Goal: Task Accomplishment & Management: Manage account settings

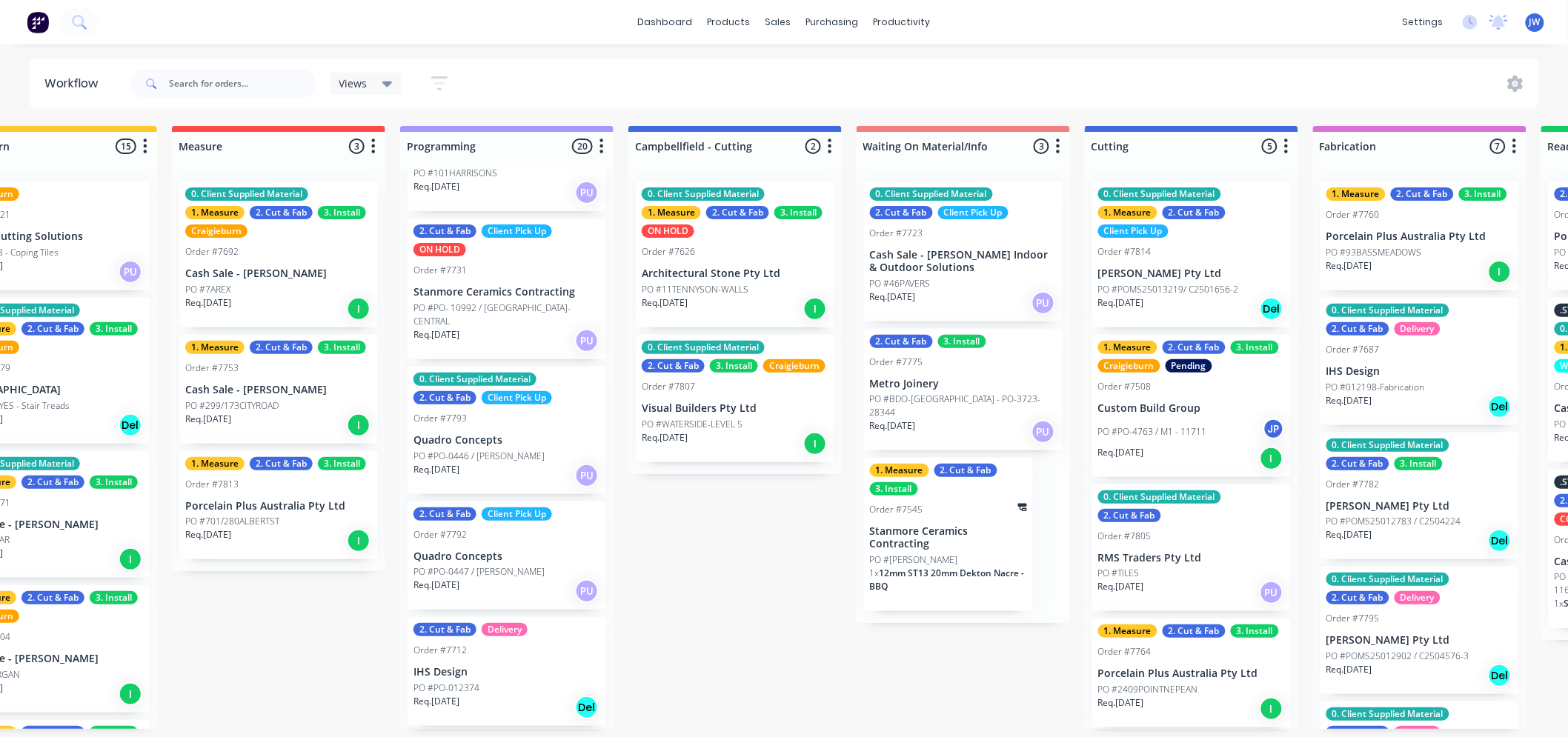
scroll to position [1363, 0]
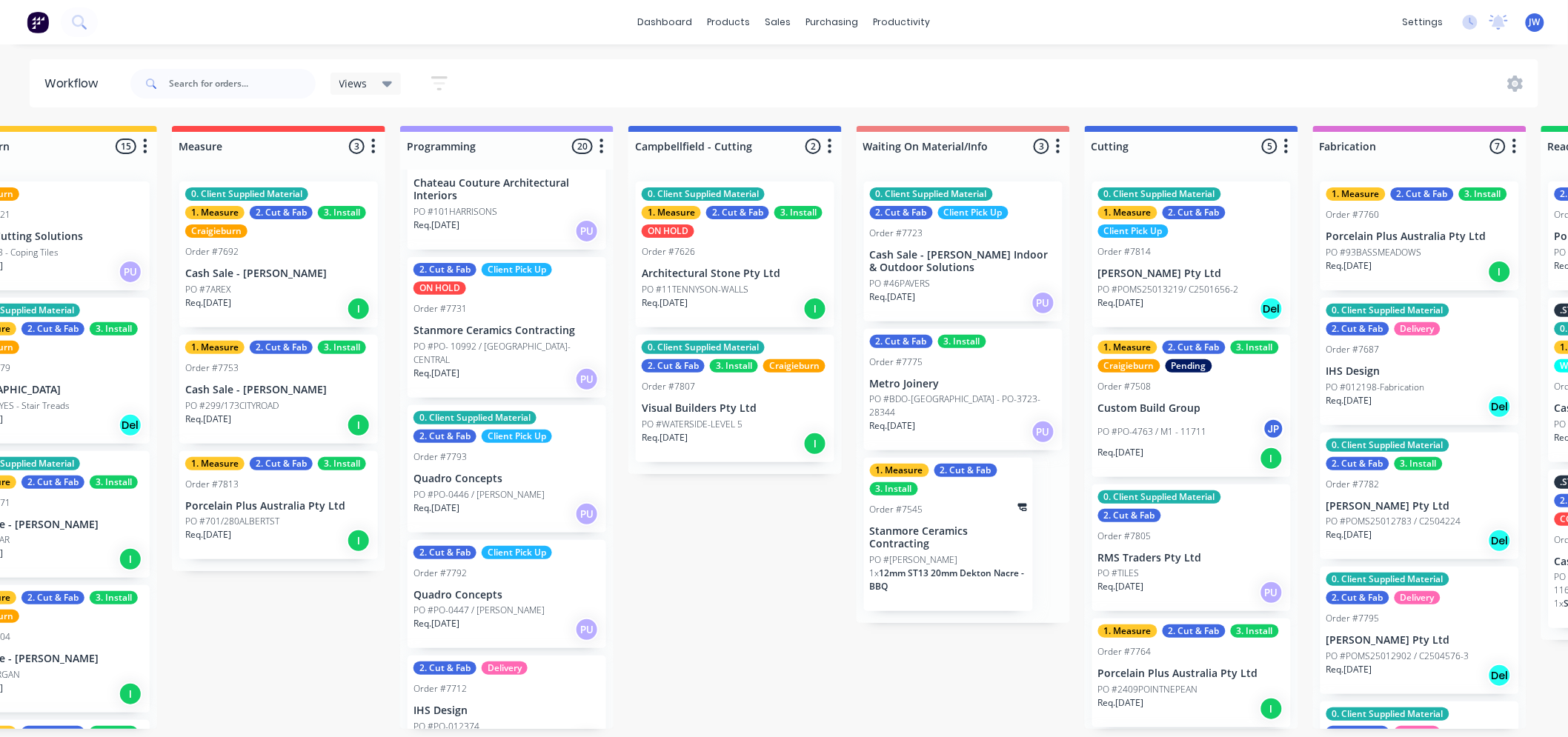
click at [499, 589] on p "Quadro Concepts" at bounding box center [506, 595] width 186 height 13
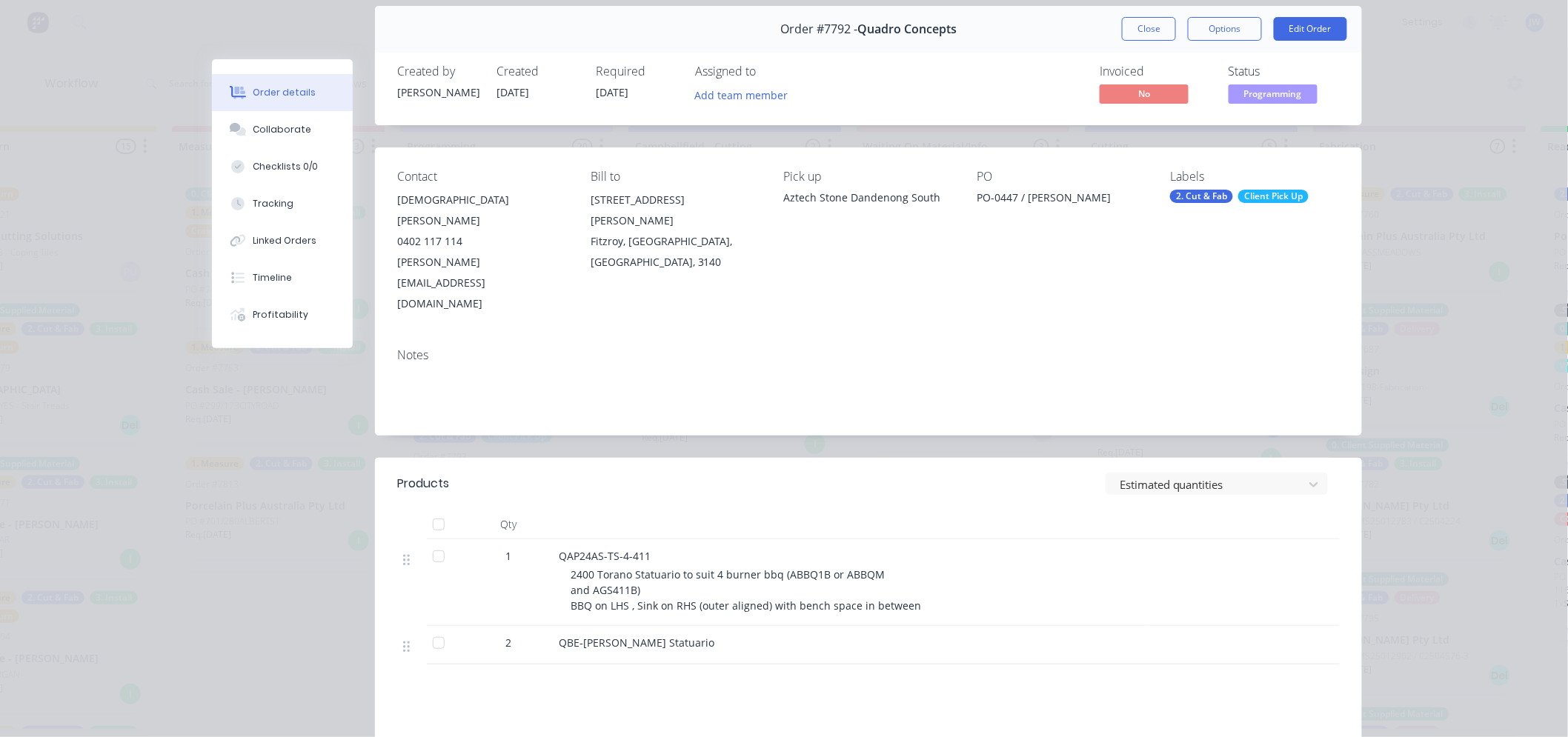
scroll to position [82, 0]
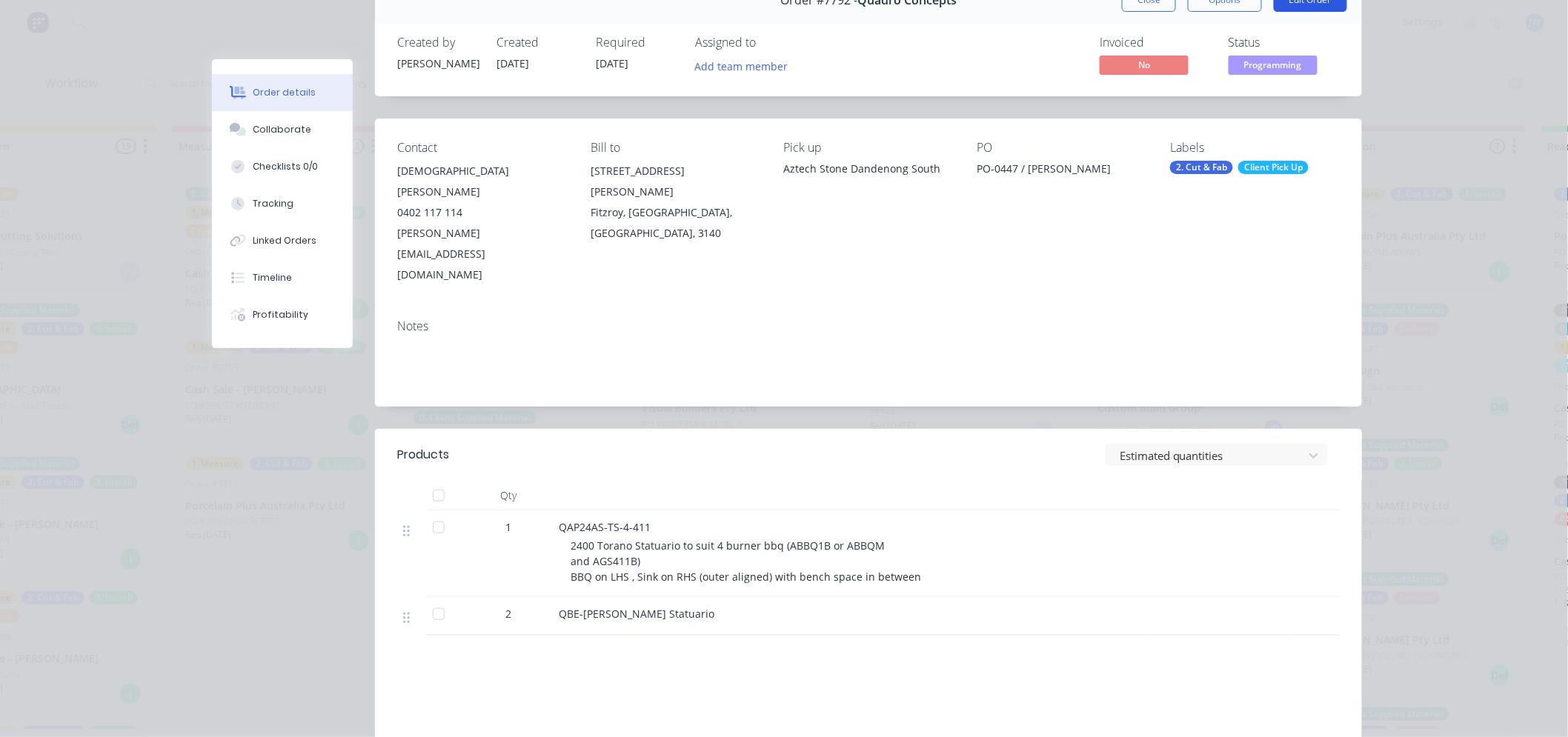
click at [1321, 2] on button "Edit Order" at bounding box center [1310, 0] width 74 height 24
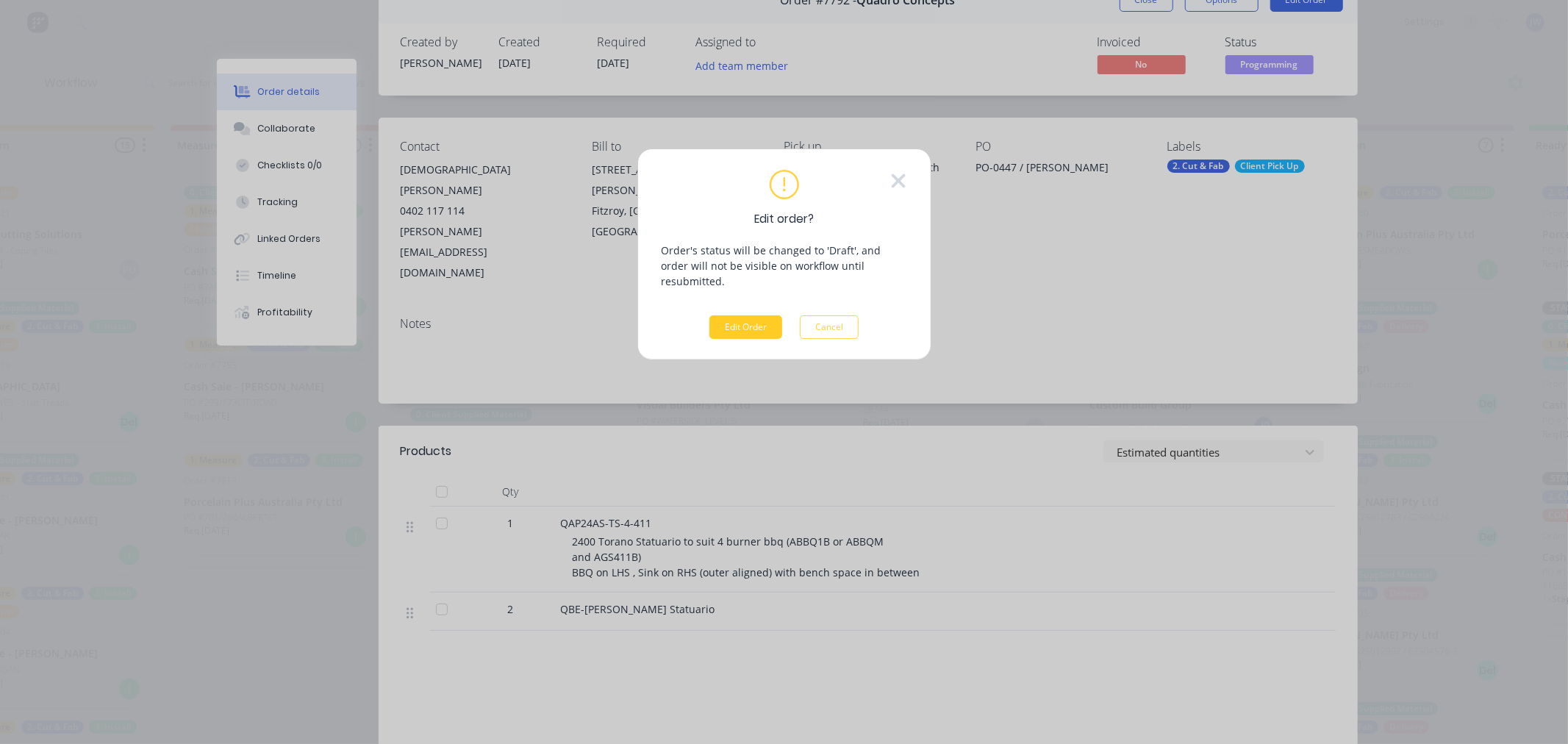
click at [736, 316] on button "Edit Order" at bounding box center [746, 327] width 73 height 23
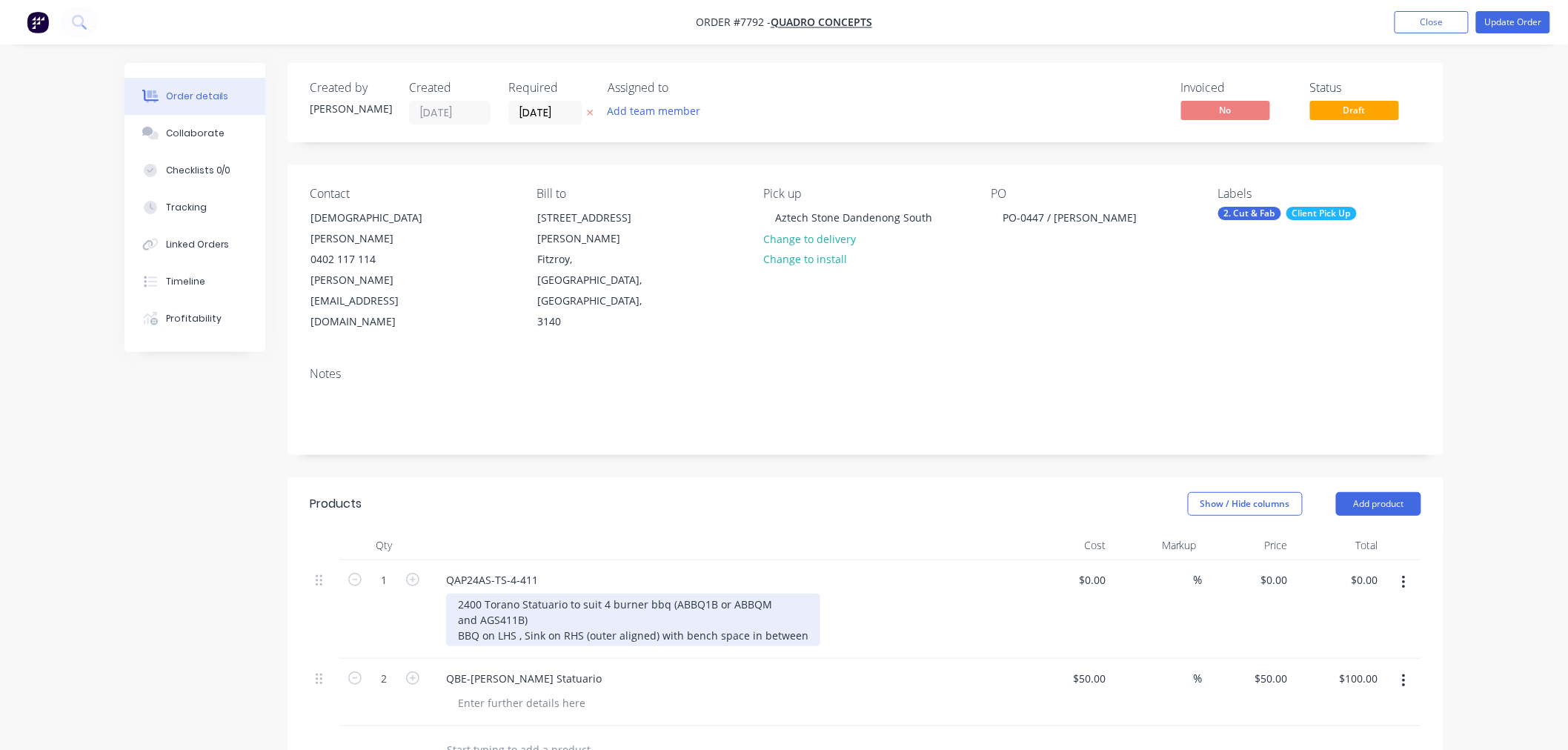
click at [584, 594] on div "2400 Torano Statuario to suit 4 burner bbq (ABBQ1B or ABBQM and AGS411B) BBQ on…" at bounding box center [634, 620] width 375 height 53
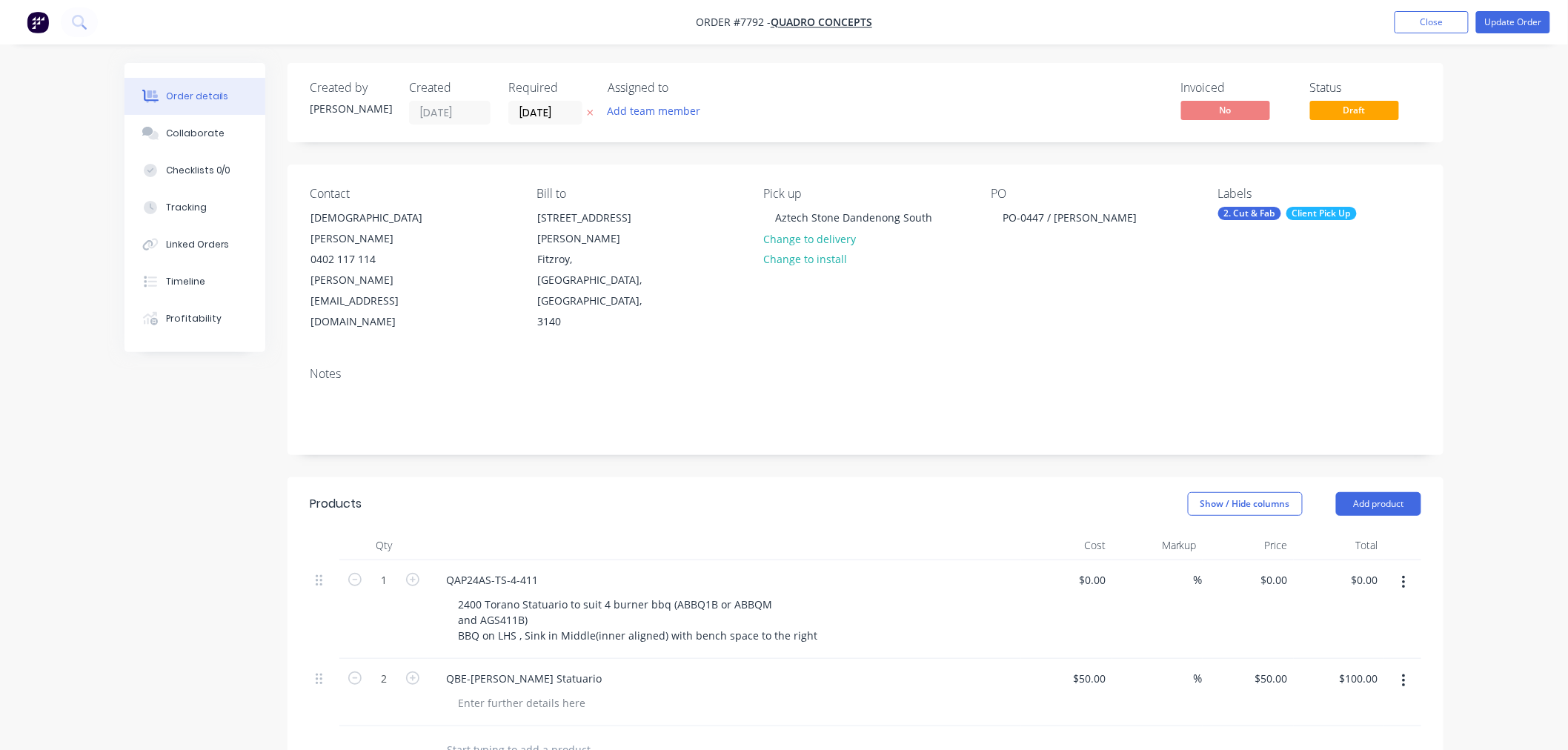
click at [754, 492] on div "Show / Hide columns Add product" at bounding box center [984, 504] width 875 height 24
click at [1508, 22] on button "Update Order" at bounding box center [1513, 22] width 75 height 22
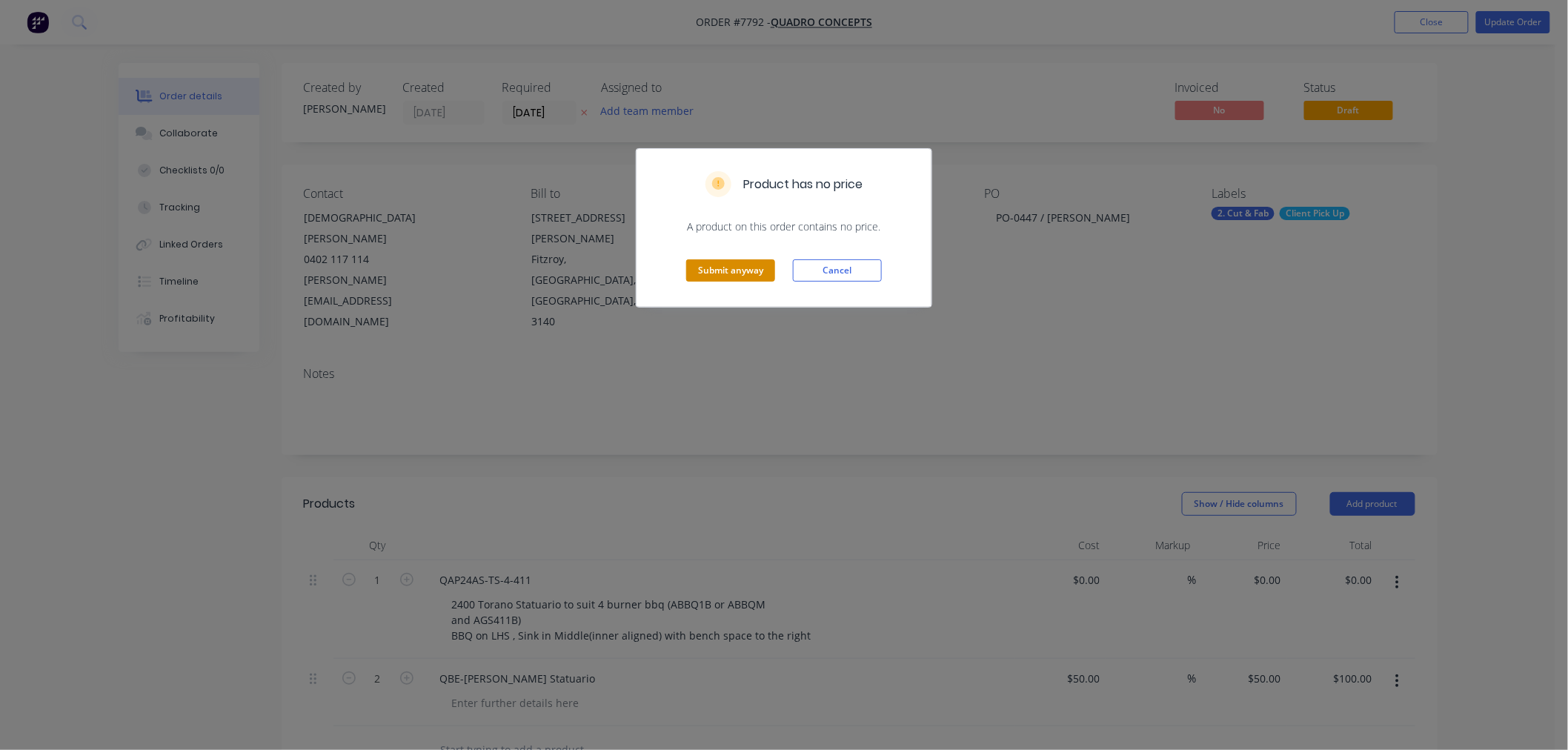
click at [704, 271] on button "Submit anyway" at bounding box center [731, 270] width 89 height 22
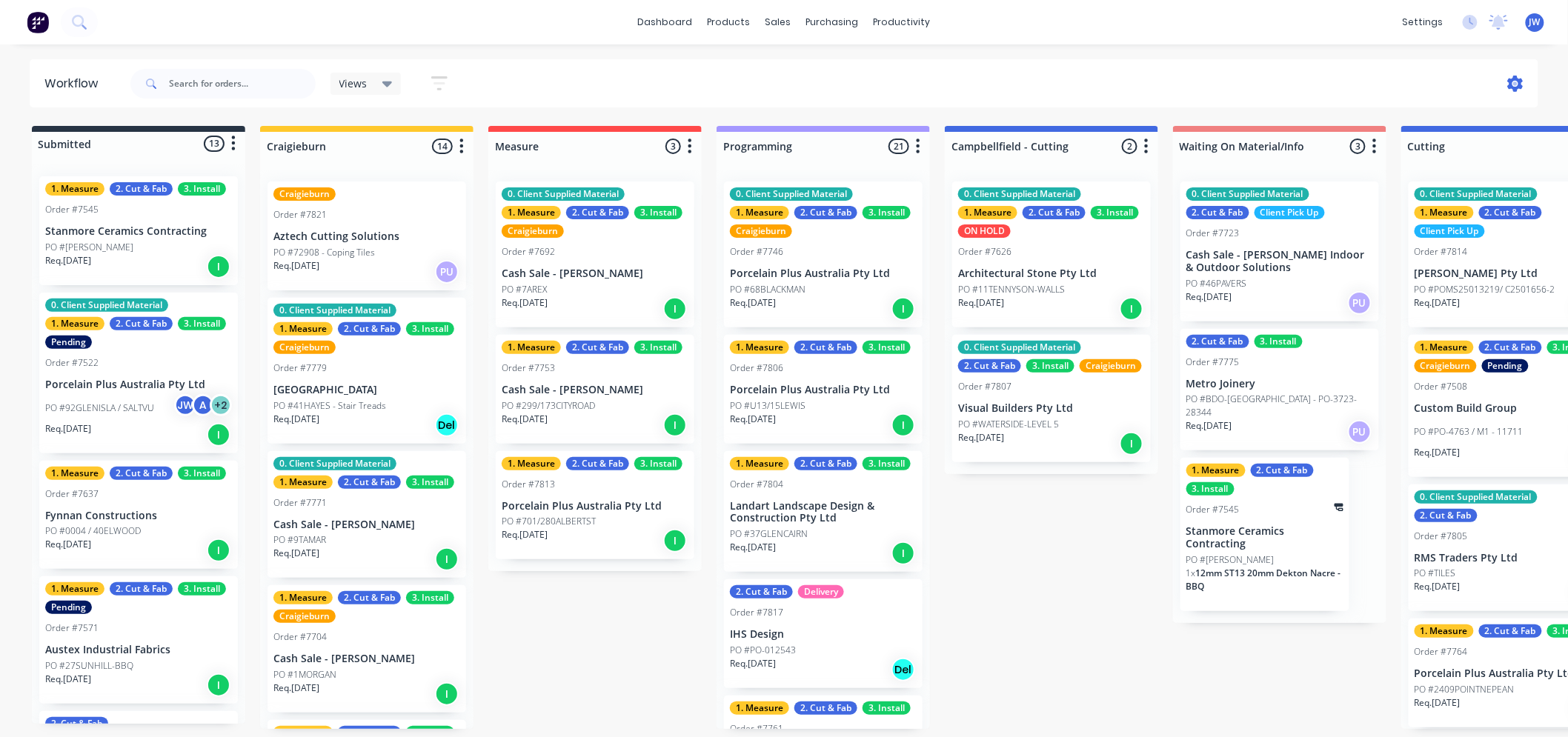
click at [1513, 84] on icon at bounding box center [1515, 84] width 16 height 16
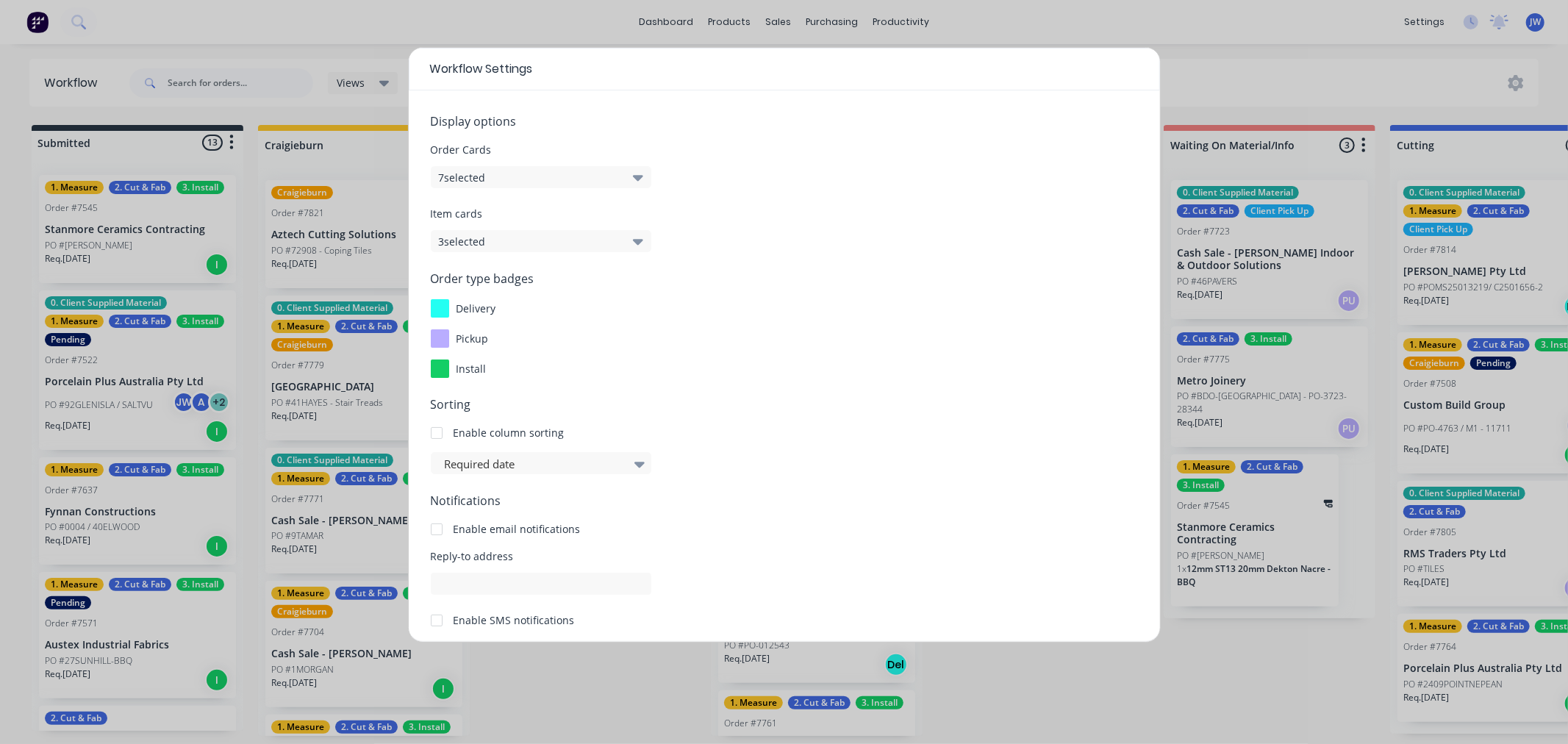
click at [1282, 74] on div "Workflow Settings Display options Order Cards 7 selected Item cards 3 selected …" at bounding box center [784, 372] width 1568 height 744
click at [1254, 676] on div "Workflow Settings Display options Order Cards 7 selected Item cards 3 selected …" at bounding box center [784, 372] width 1568 height 744
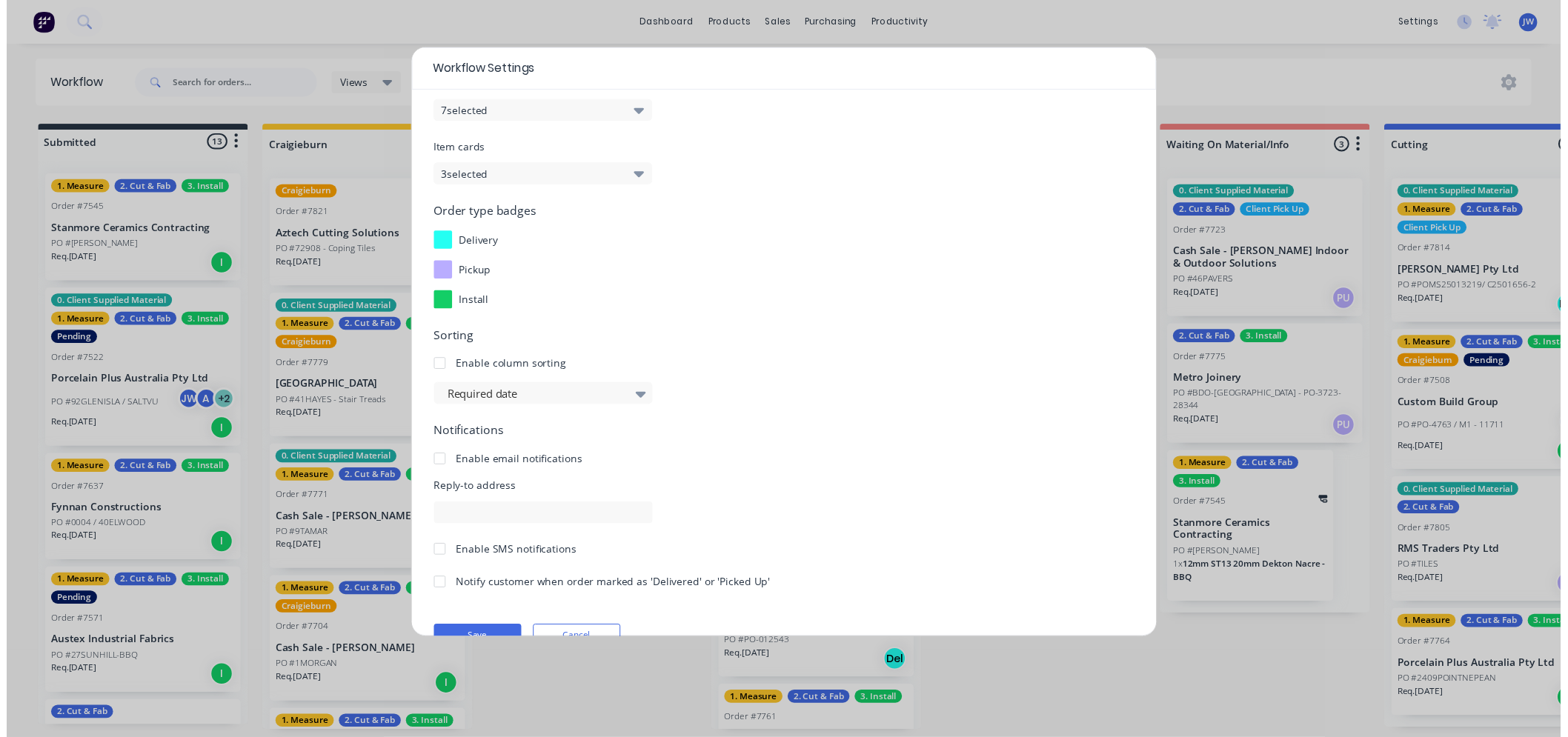
scroll to position [99, 0]
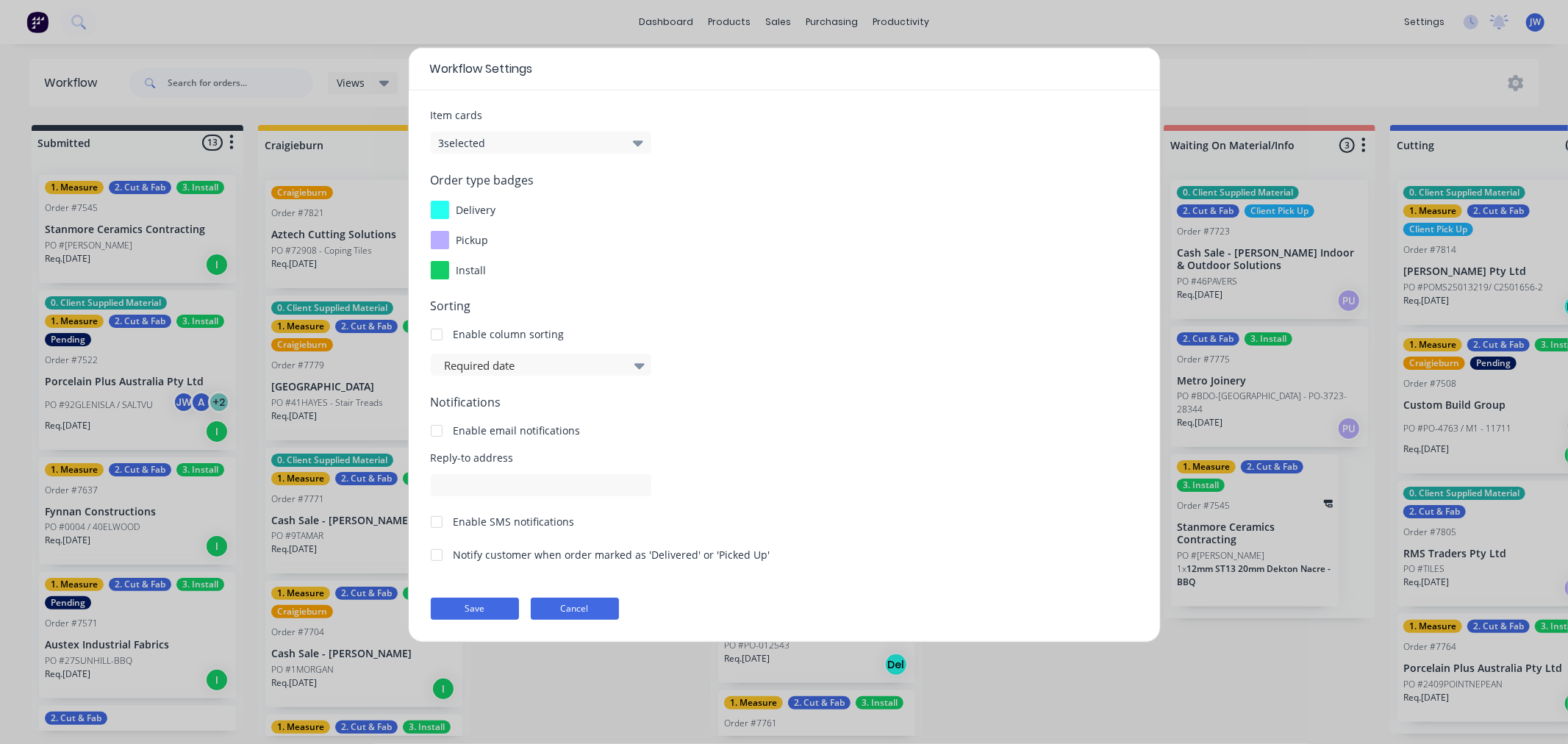
click at [596, 611] on button "Cancel" at bounding box center [575, 609] width 88 height 22
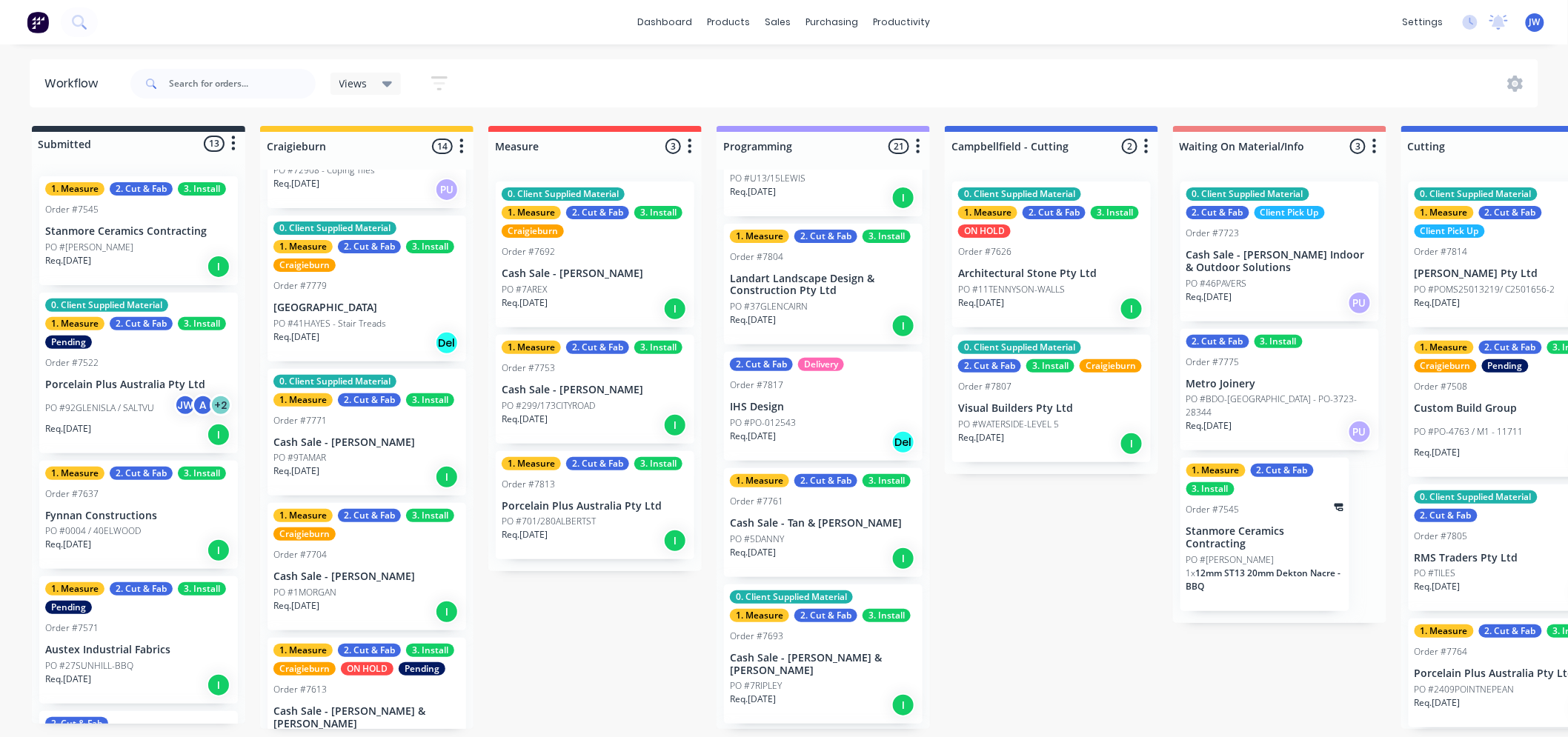
scroll to position [246, 0]
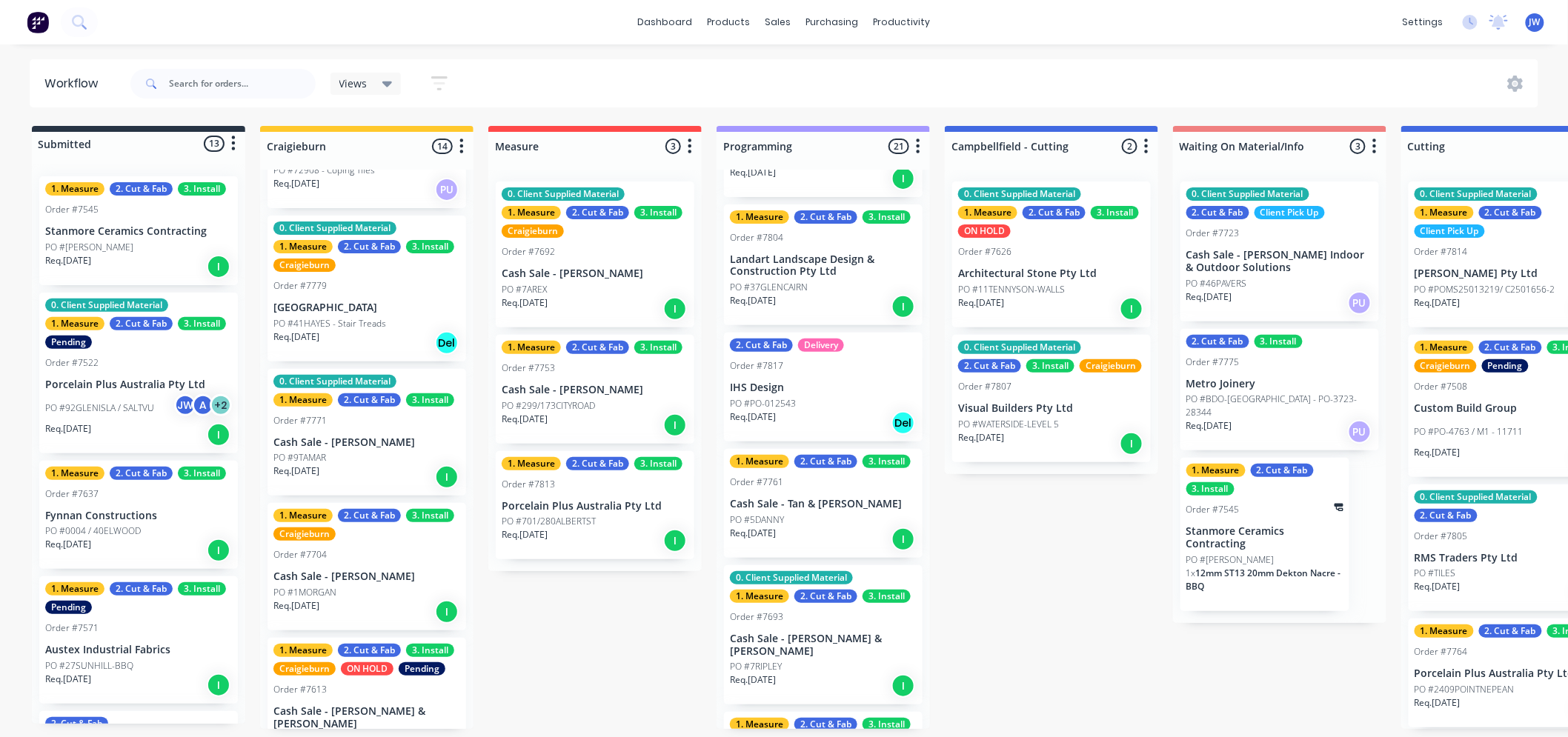
click at [1115, 529] on div "Submitted 13 Status colour #273444 hex #273444 Save Cancel Summaries Total orde…" at bounding box center [1547, 428] width 3116 height 603
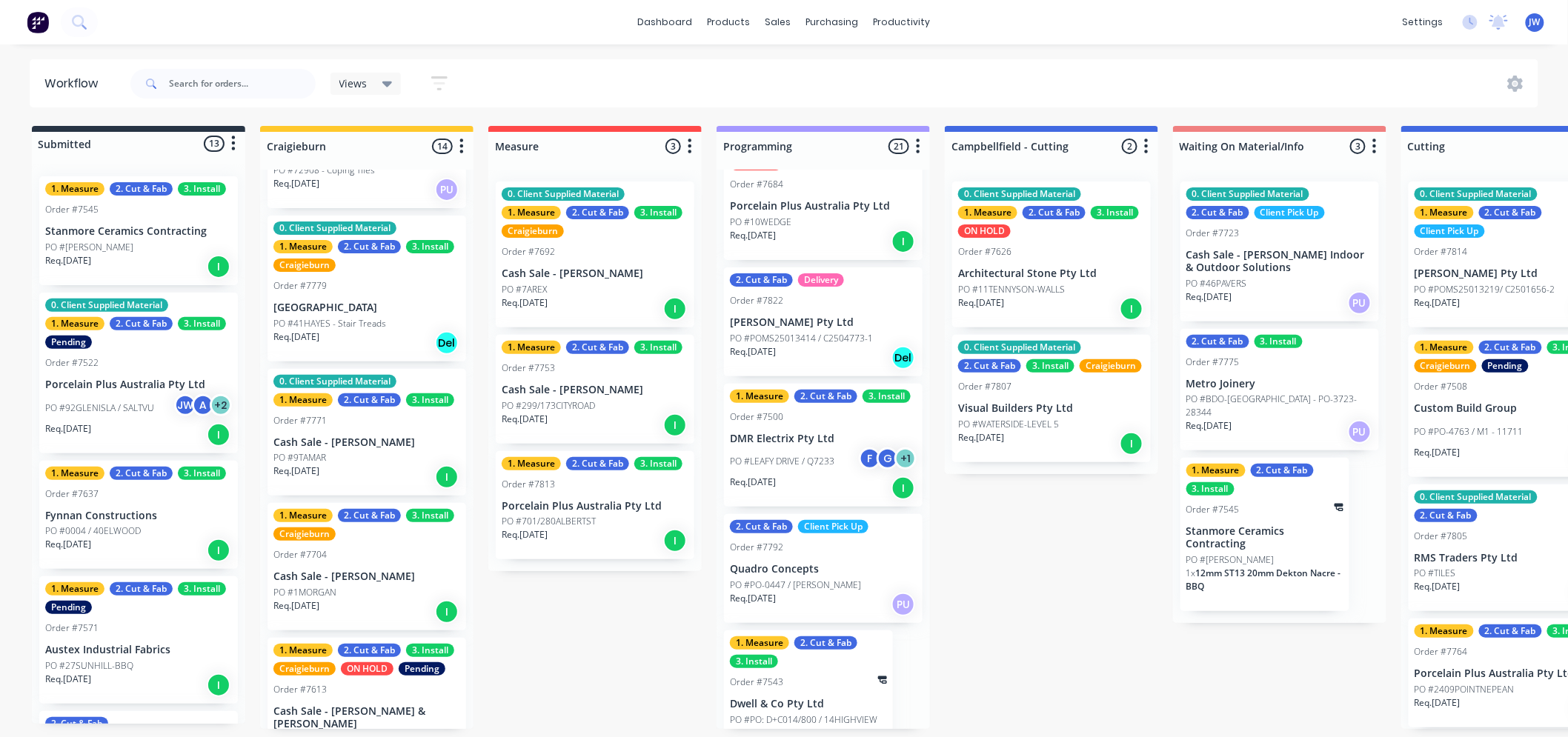
scroll to position [4, 0]
click at [811, 579] on p "PO #PO-0447 / [PERSON_NAME]" at bounding box center [795, 585] width 131 height 14
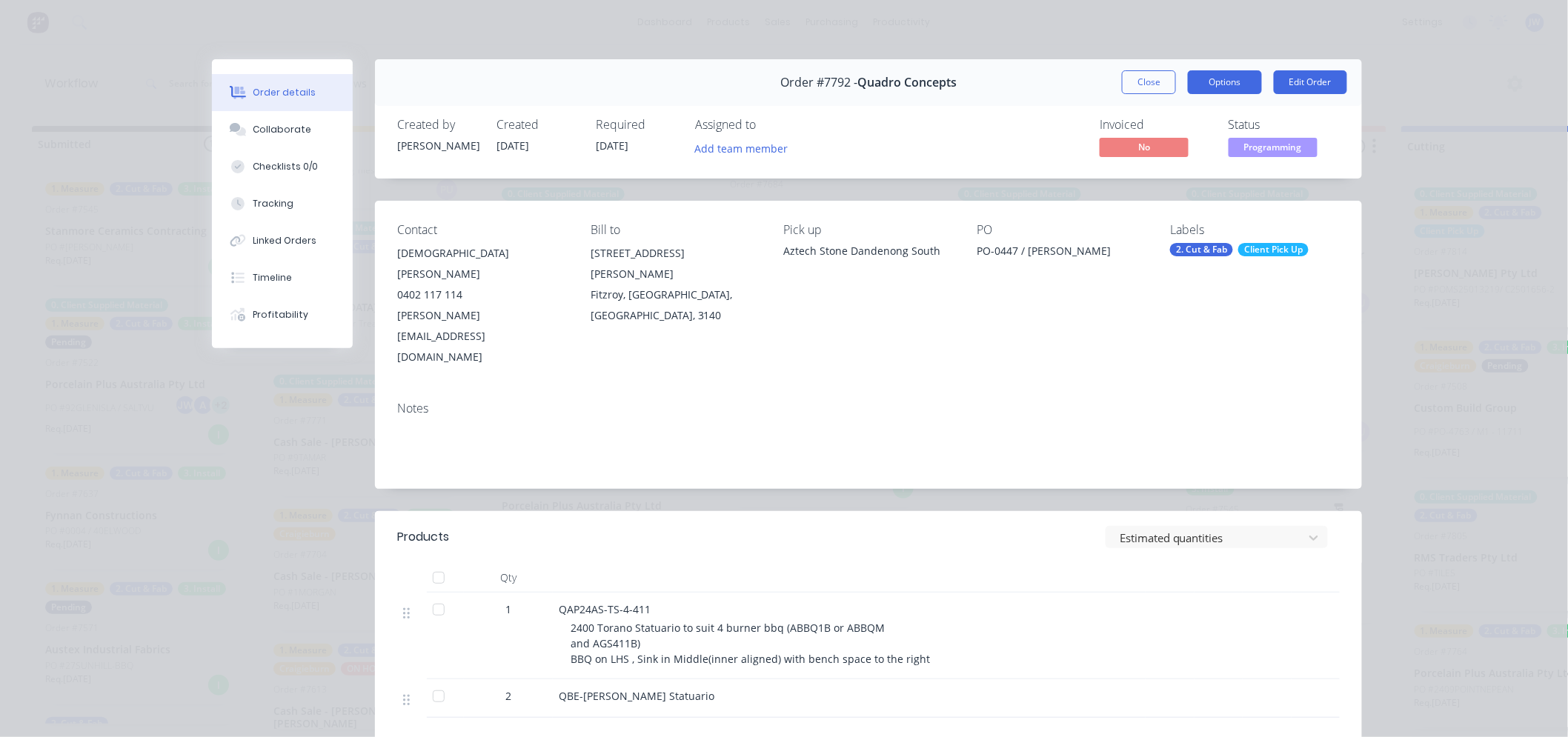
click at [1228, 84] on button "Options" at bounding box center [1225, 82] width 75 height 24
click at [1159, 144] on div "Work Order" at bounding box center [1184, 150] width 129 height 22
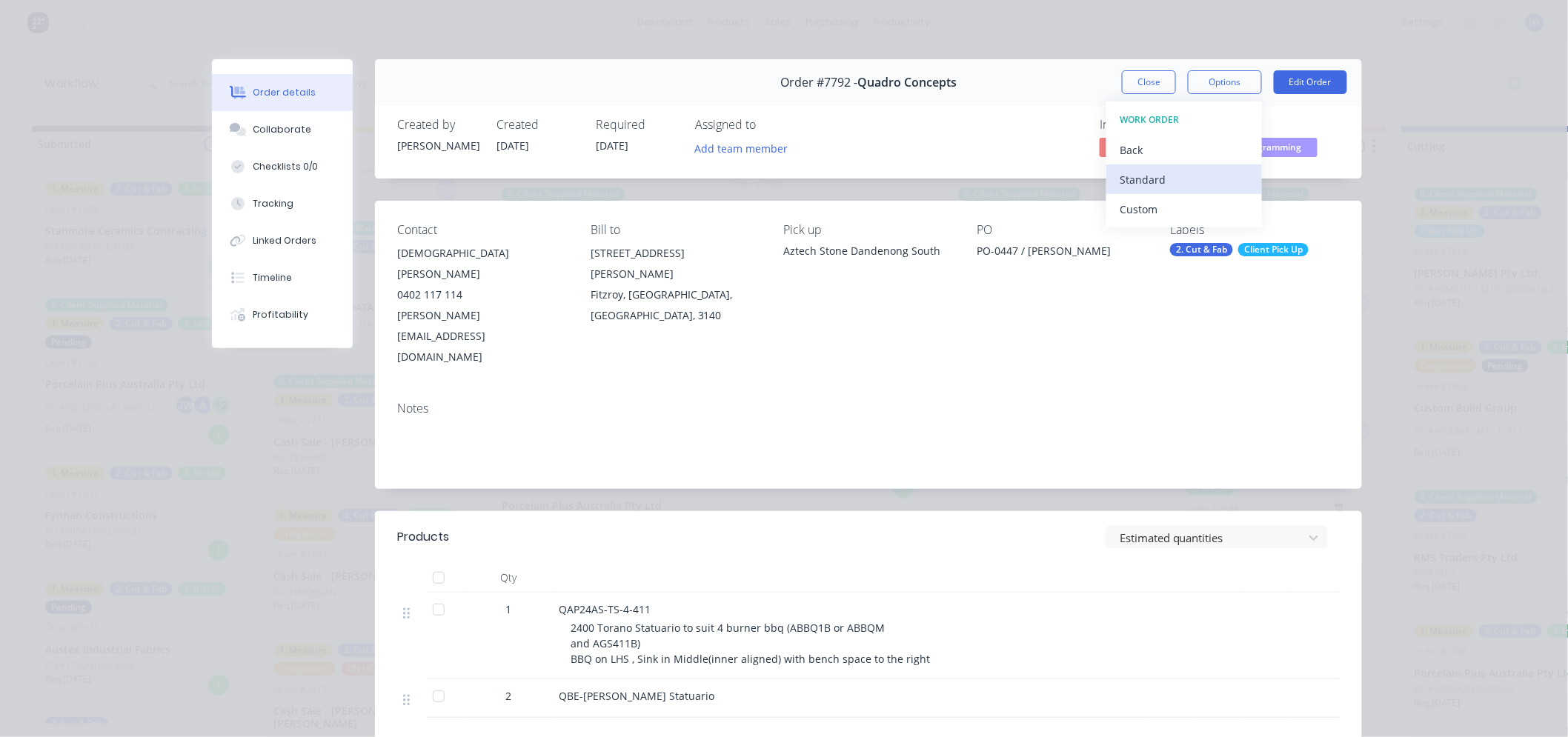
click at [1168, 186] on div "Standard" at bounding box center [1184, 180] width 129 height 22
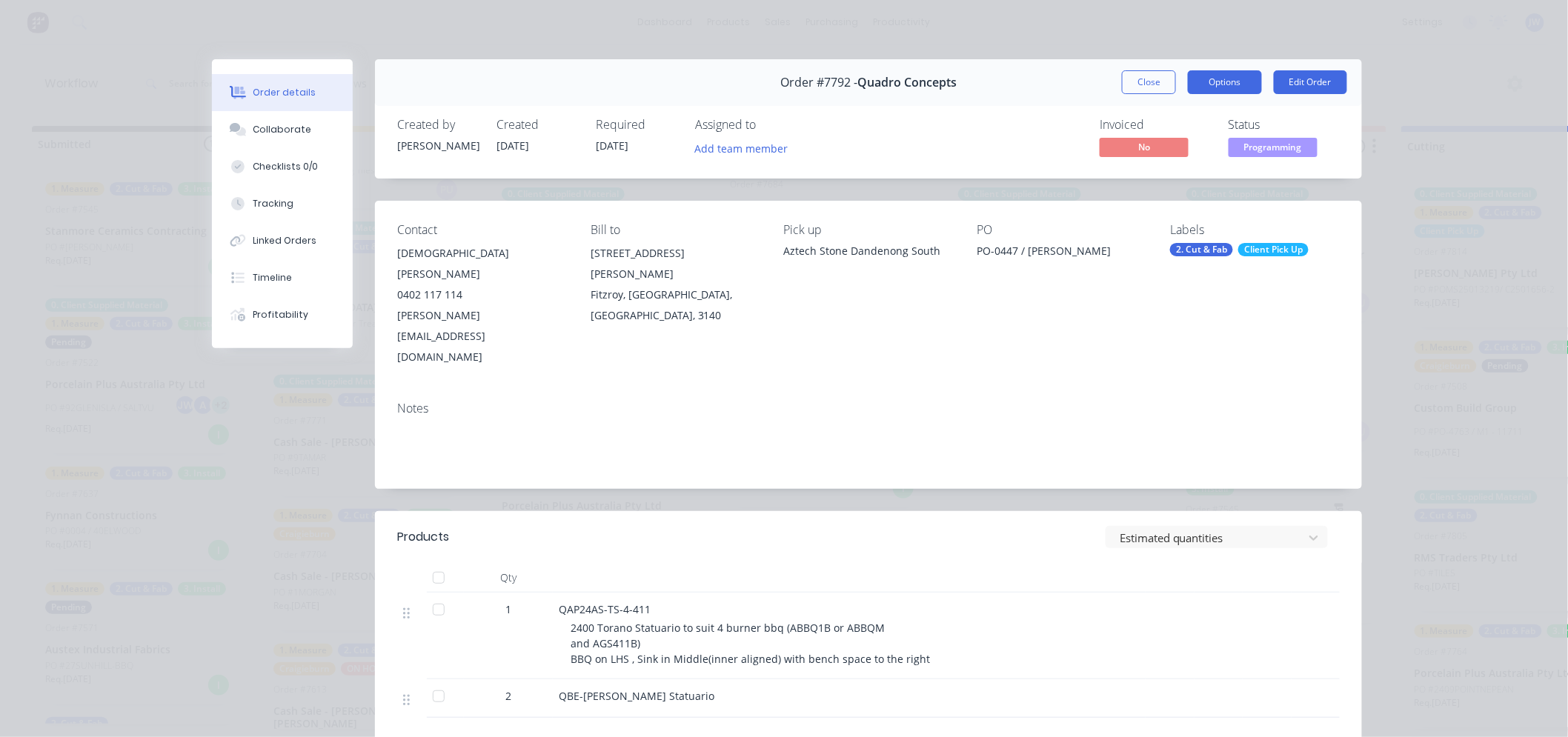
click at [1225, 85] on button "Options" at bounding box center [1225, 82] width 75 height 24
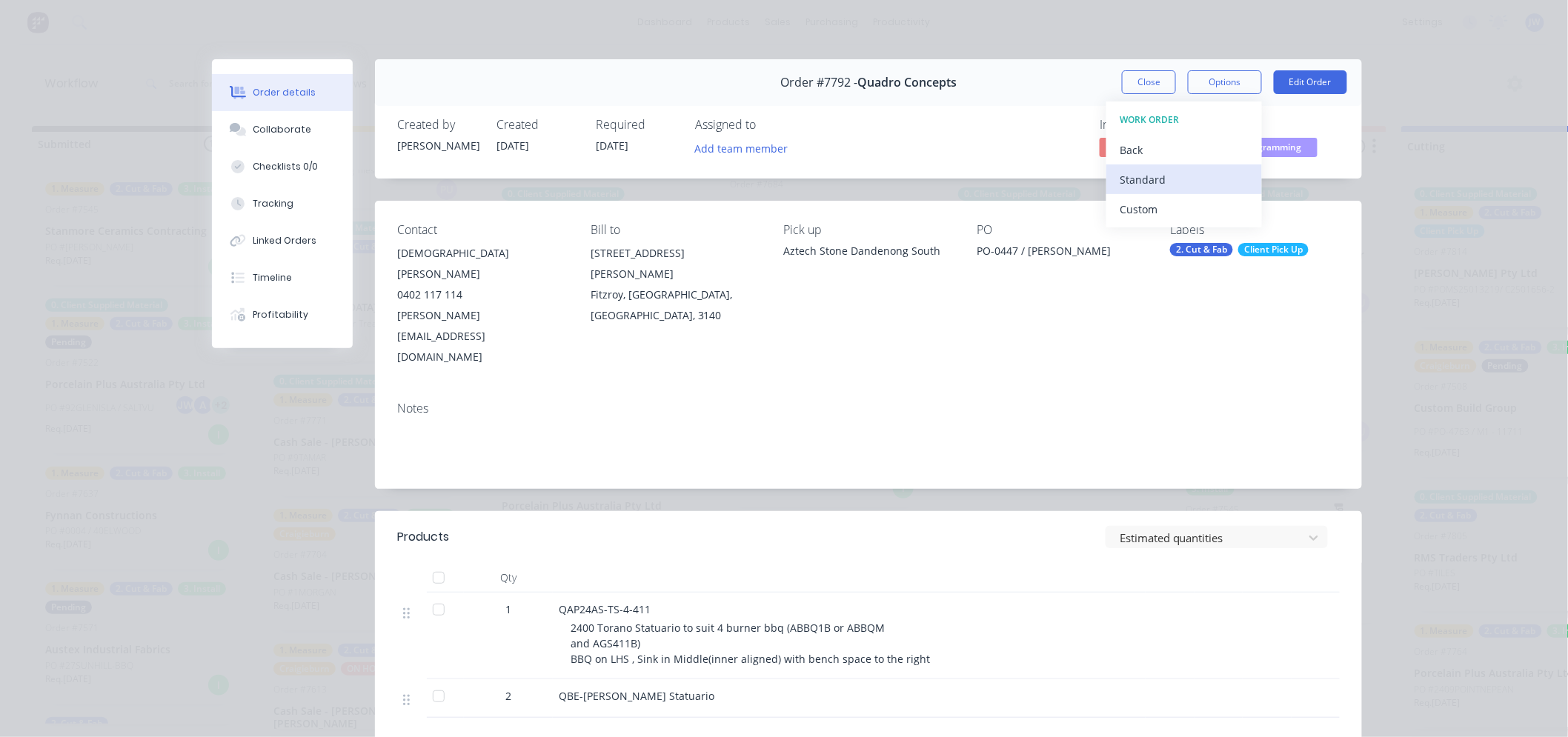
click at [1151, 182] on div "Standard" at bounding box center [1184, 180] width 129 height 22
click at [1139, 75] on button "Close" at bounding box center [1149, 82] width 55 height 24
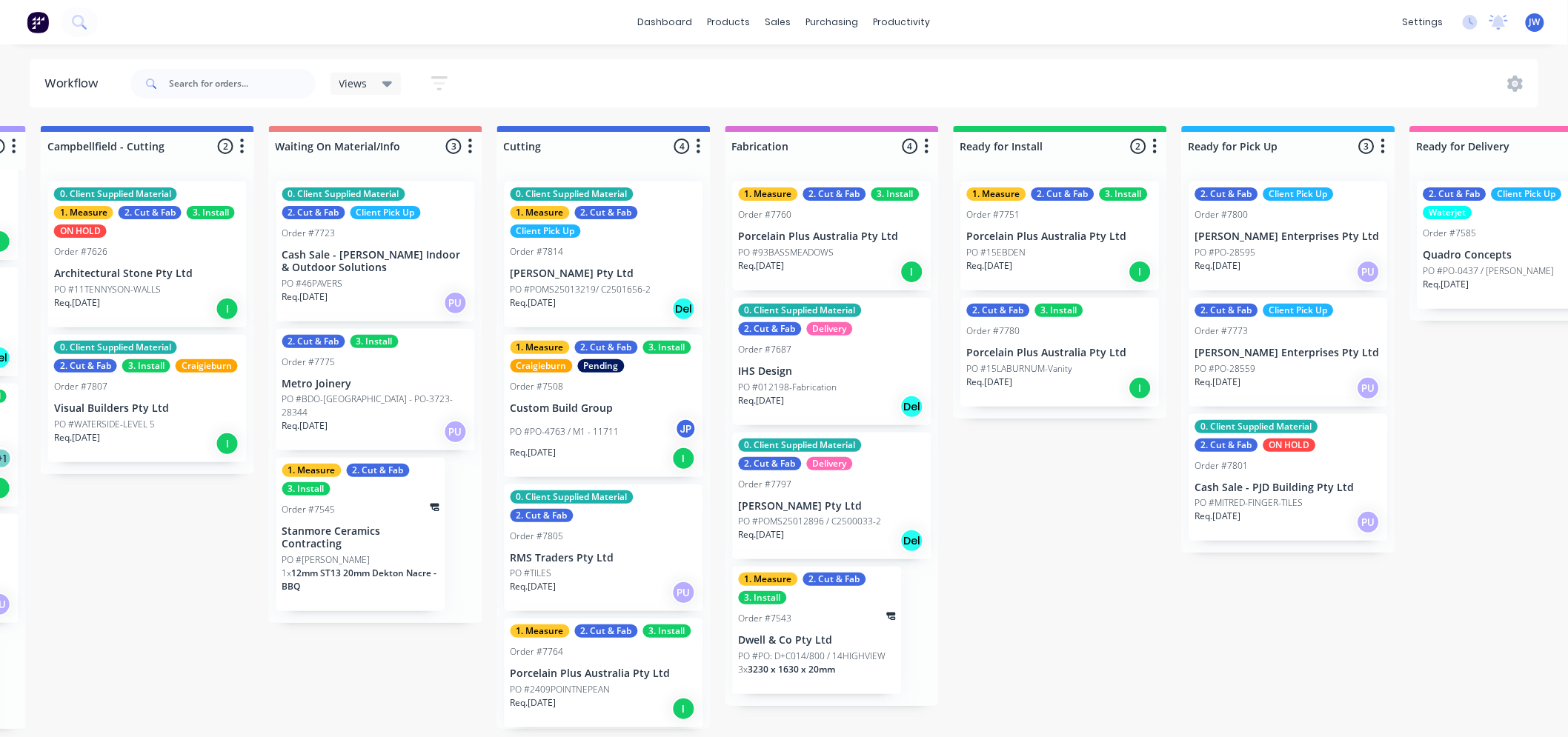
scroll to position [4, 908]
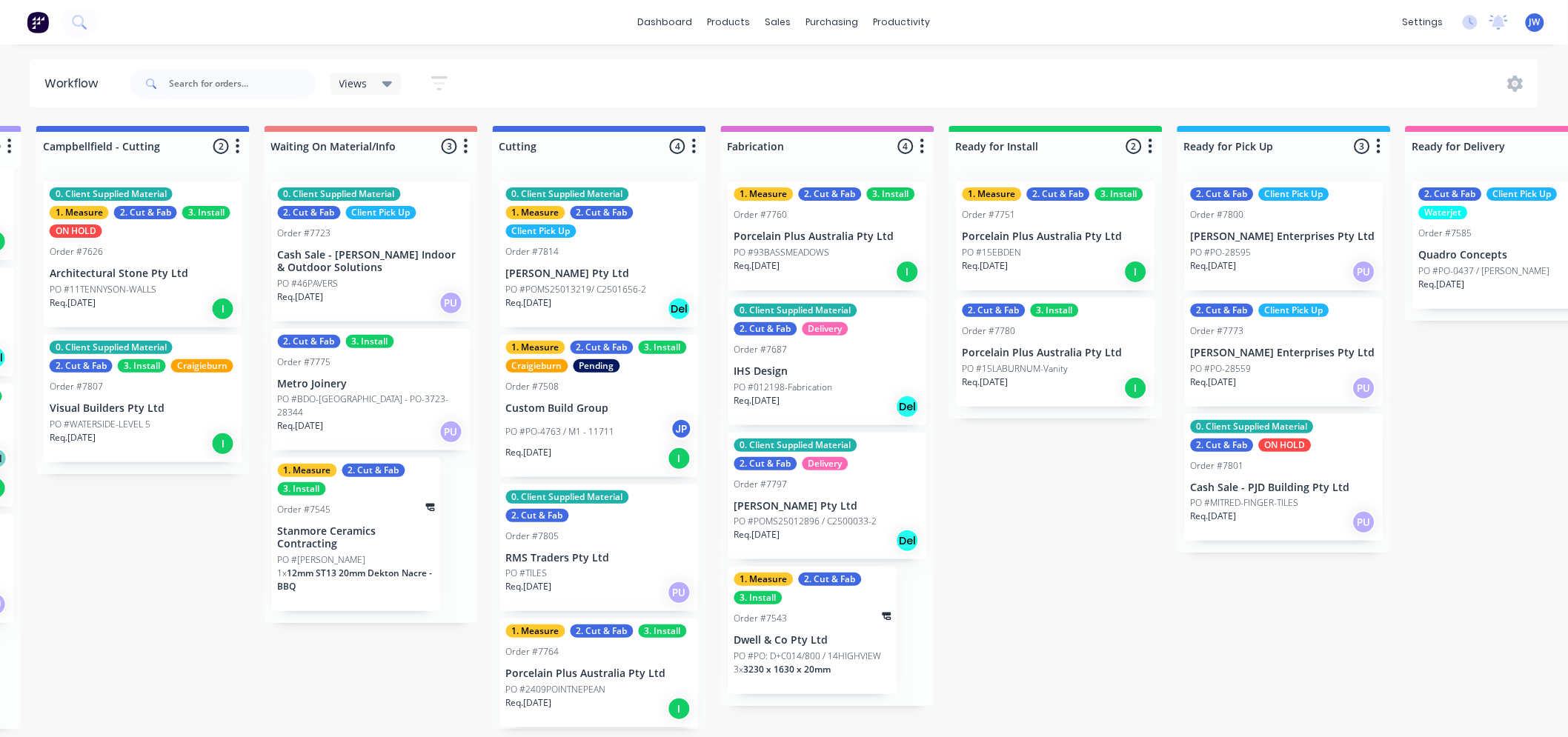
click at [1037, 246] on div "PO #15EBDEN" at bounding box center [1055, 253] width 186 height 14
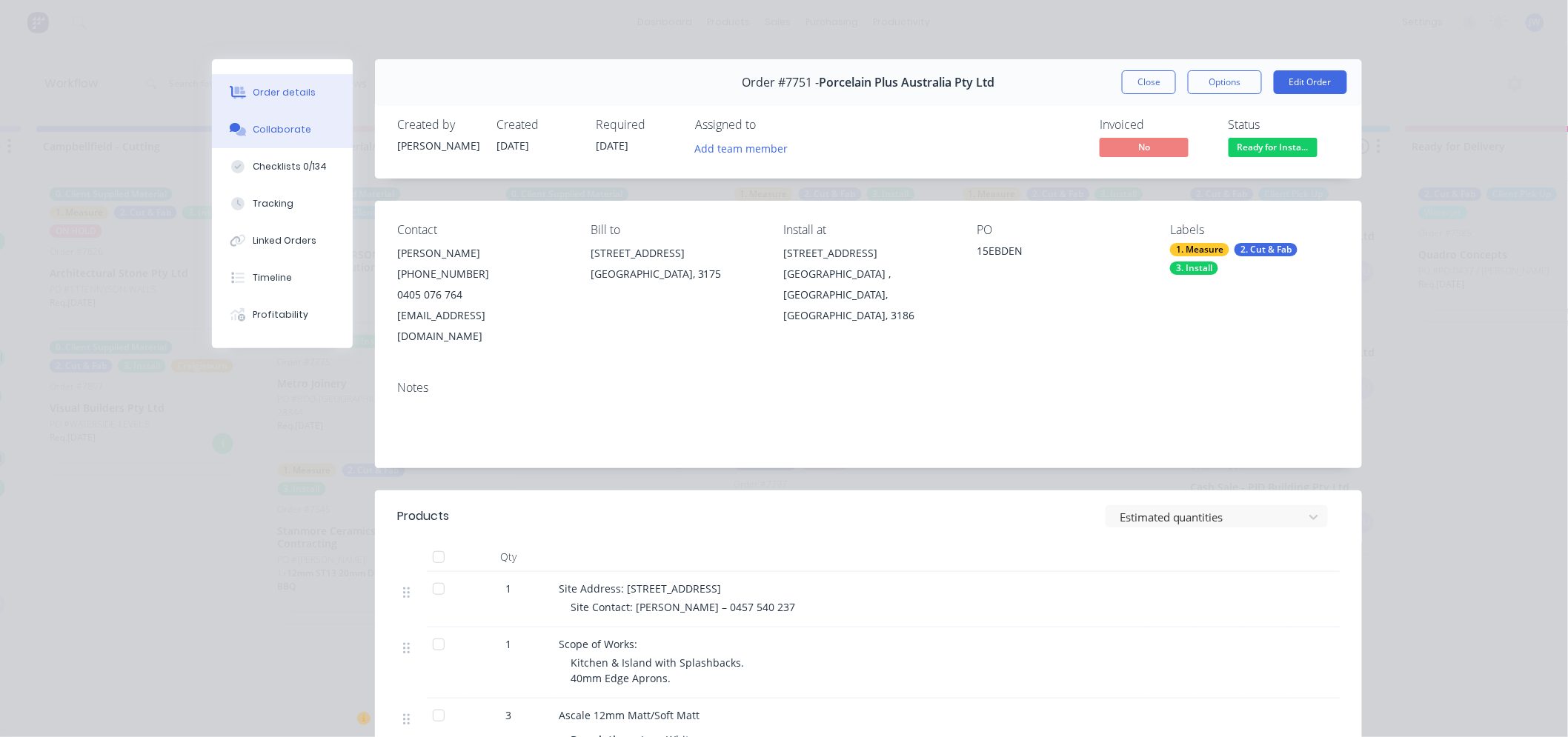
click at [275, 130] on div "Collaborate" at bounding box center [283, 129] width 58 height 14
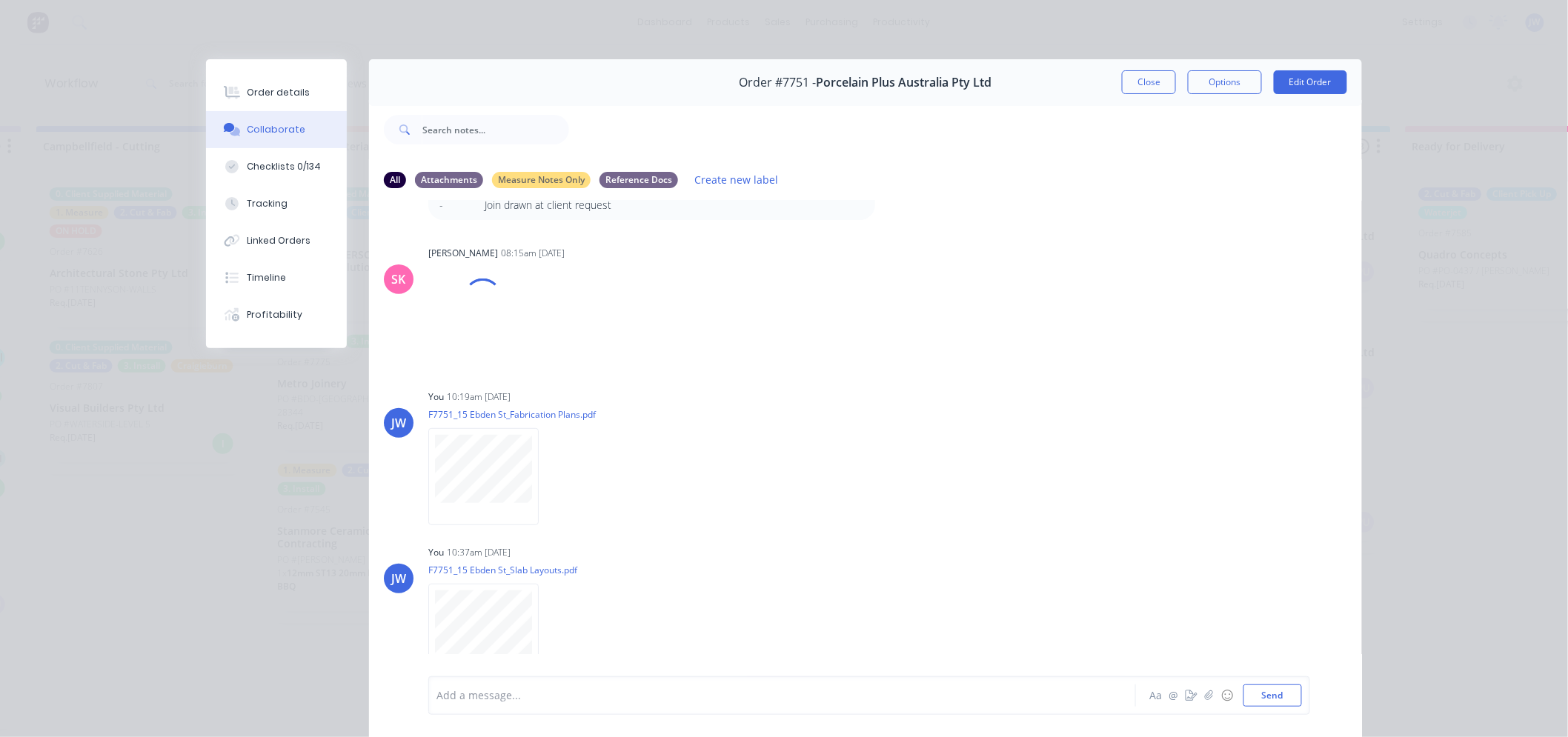
scroll to position [79, 0]
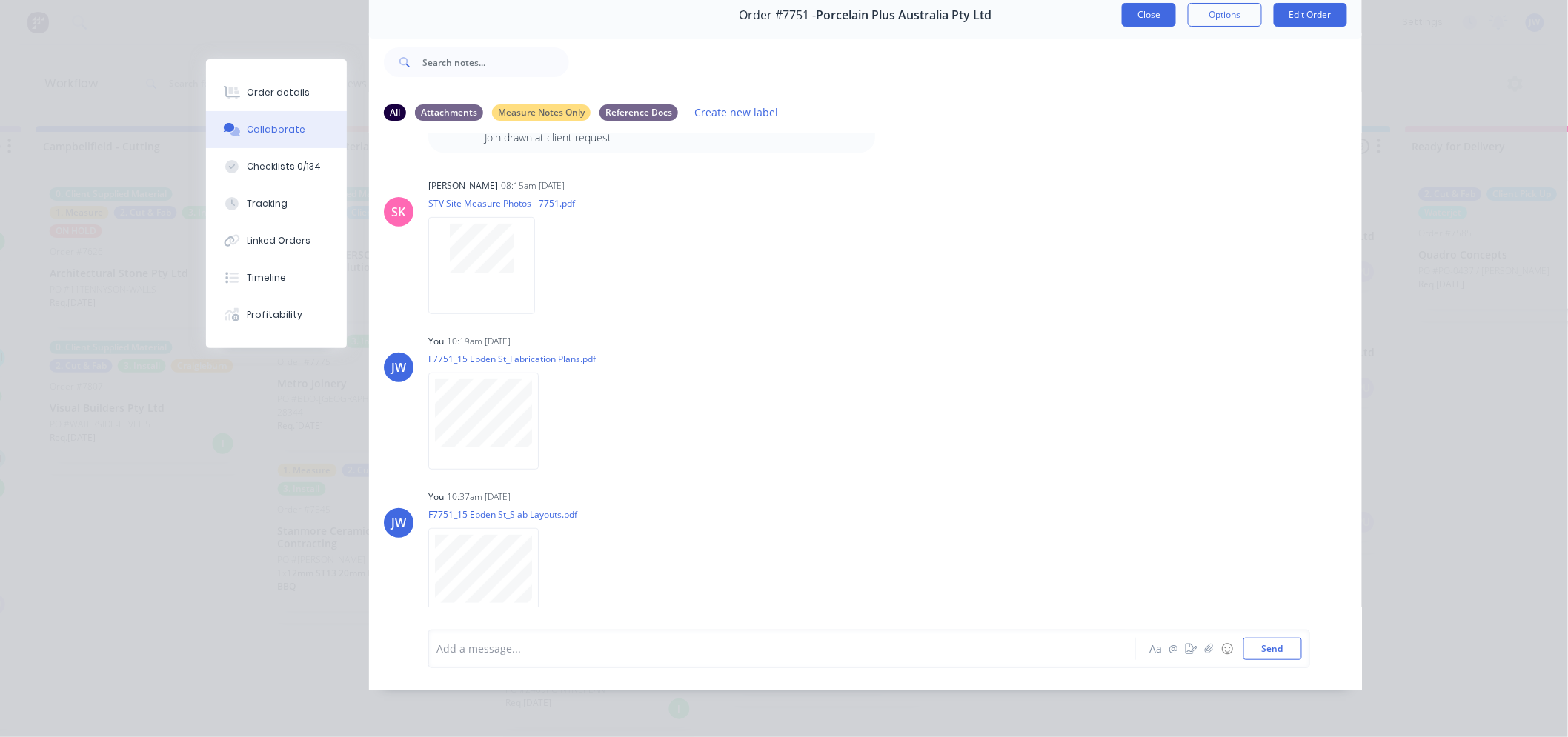
click at [1157, 8] on button "Close" at bounding box center [1149, 15] width 55 height 24
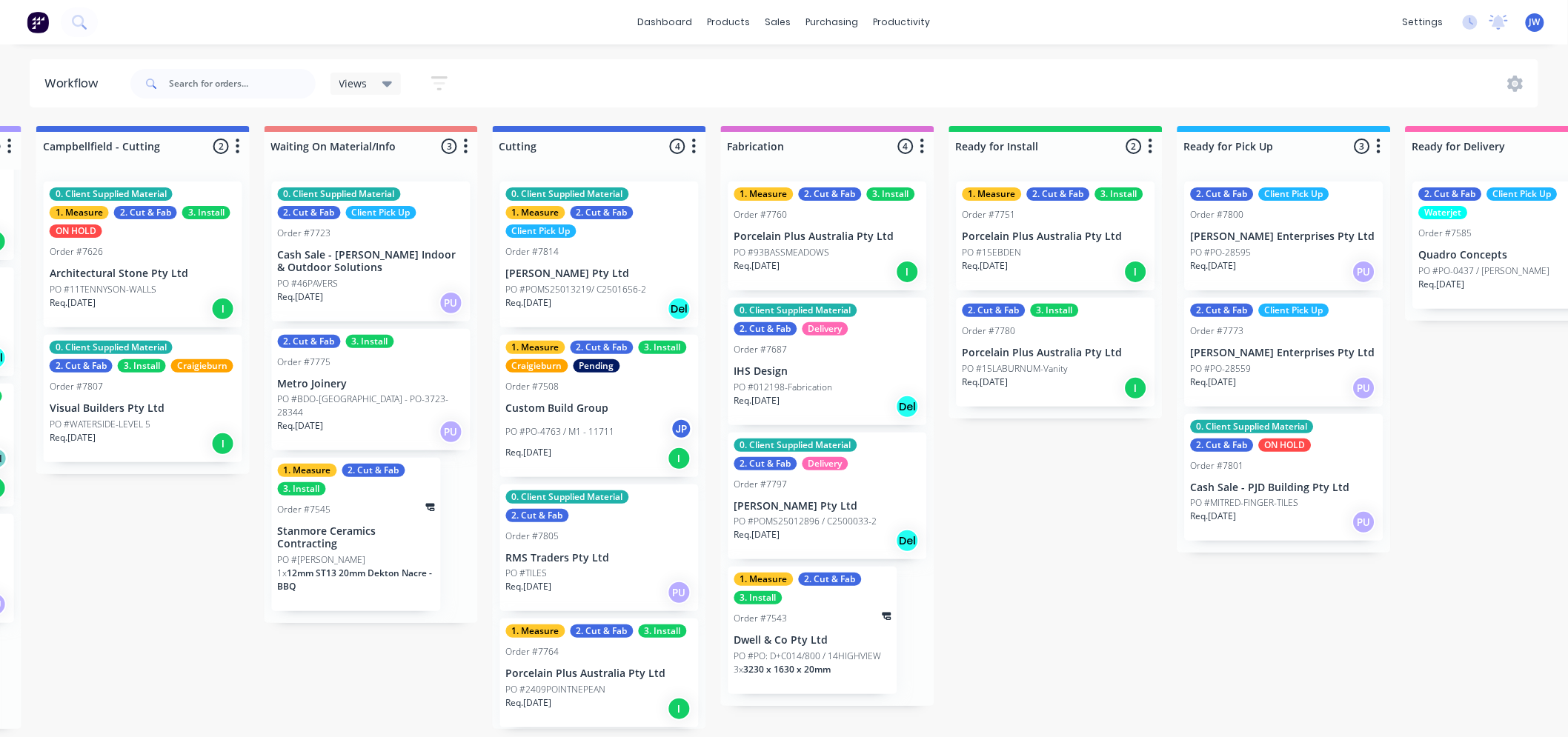
scroll to position [0, 908]
click at [1082, 602] on div "Submitted 13 Status colour #273444 hex #273444 Save Cancel Summaries Total orde…" at bounding box center [638, 428] width 3116 height 603
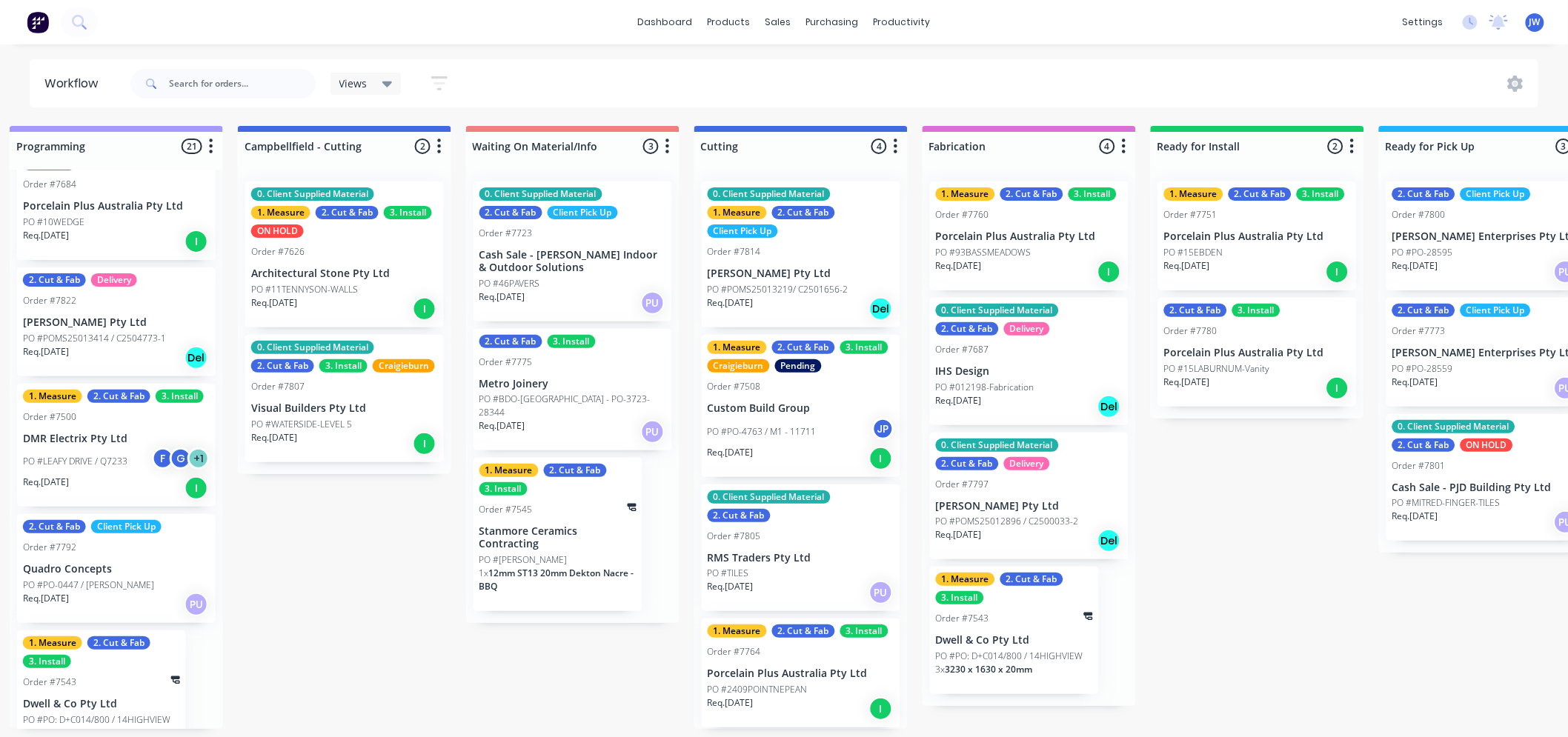
scroll to position [0, 704]
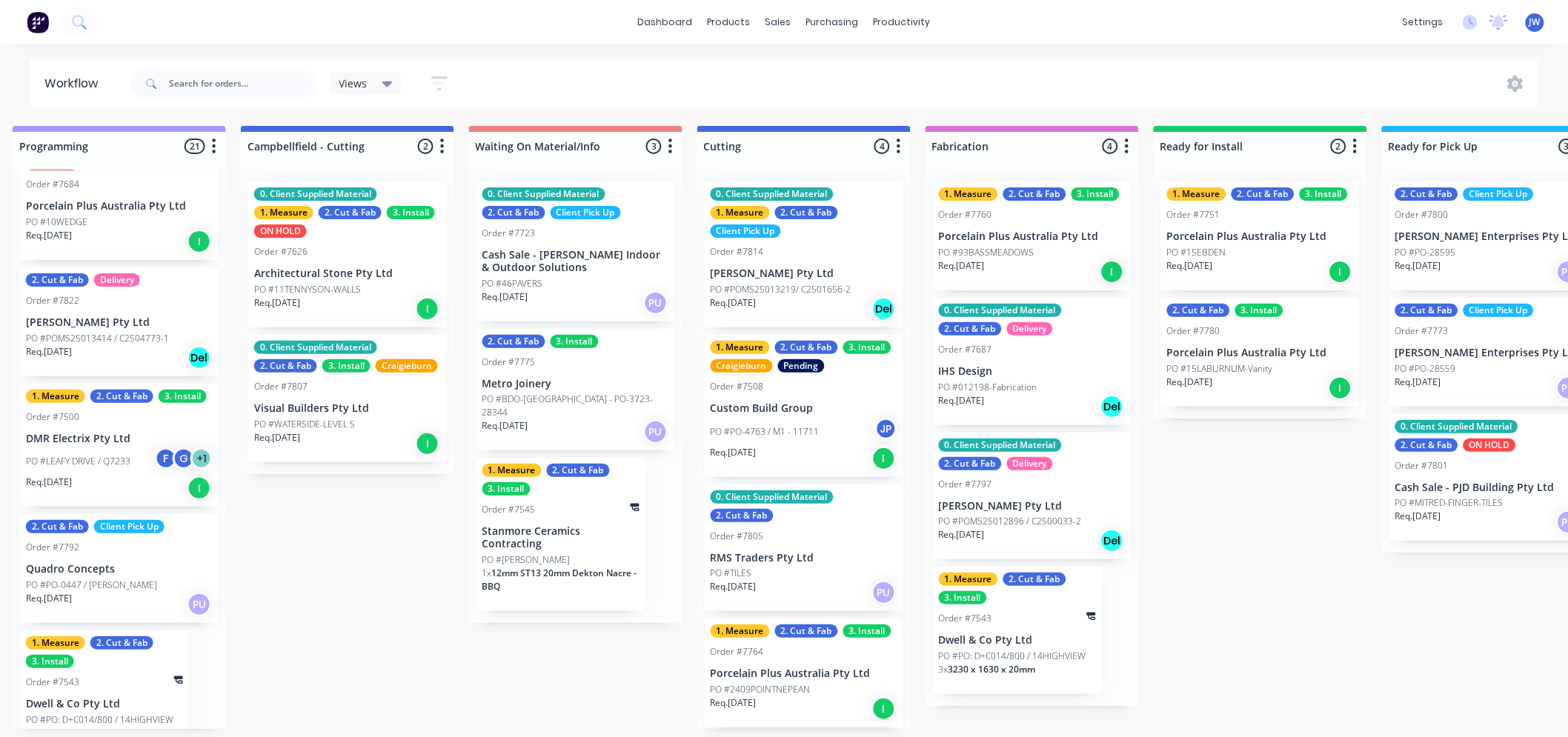
click at [784, 679] on p "Porcelain Plus Australia Pty Ltd" at bounding box center [804, 673] width 186 height 13
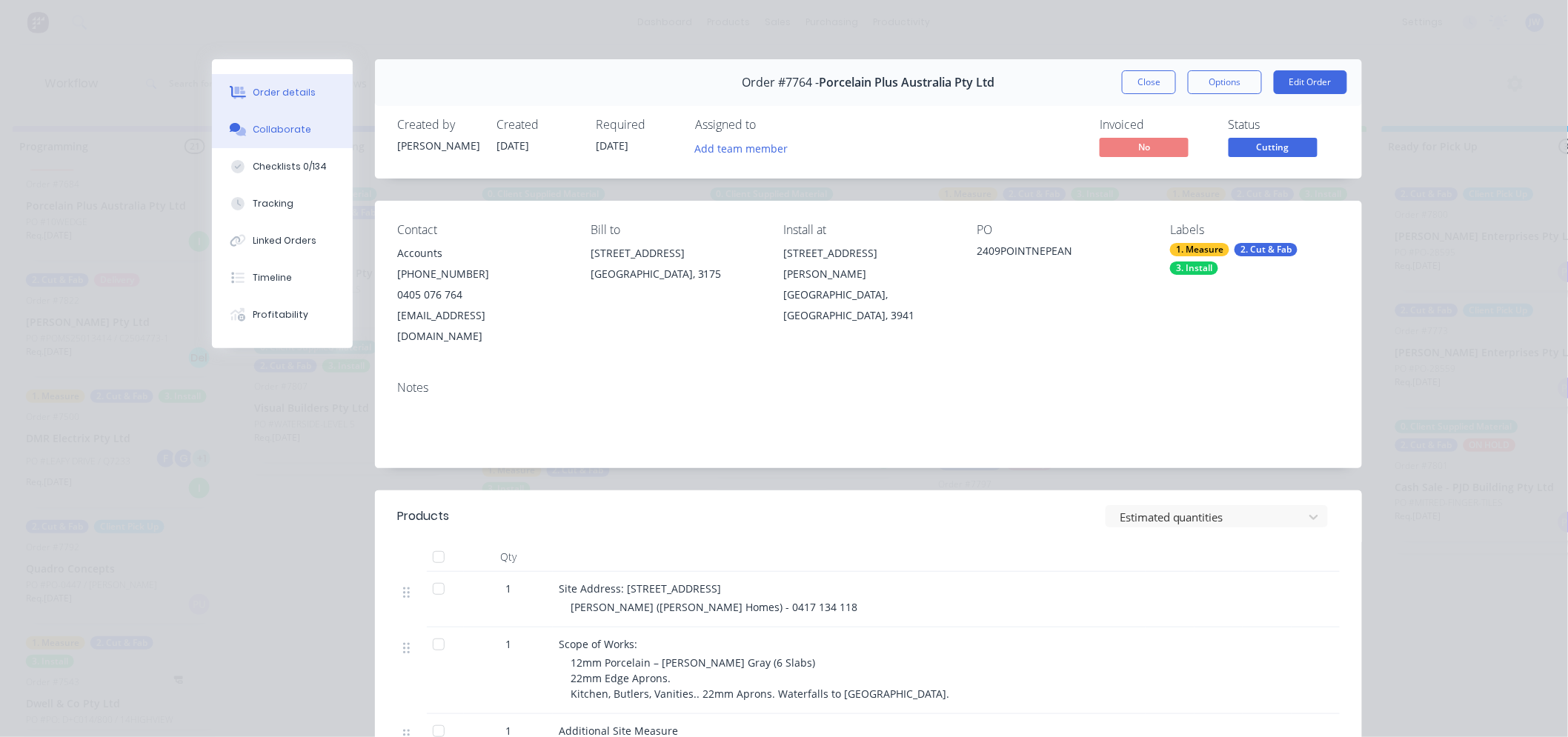
click at [263, 131] on div "Collaborate" at bounding box center [283, 129] width 58 height 14
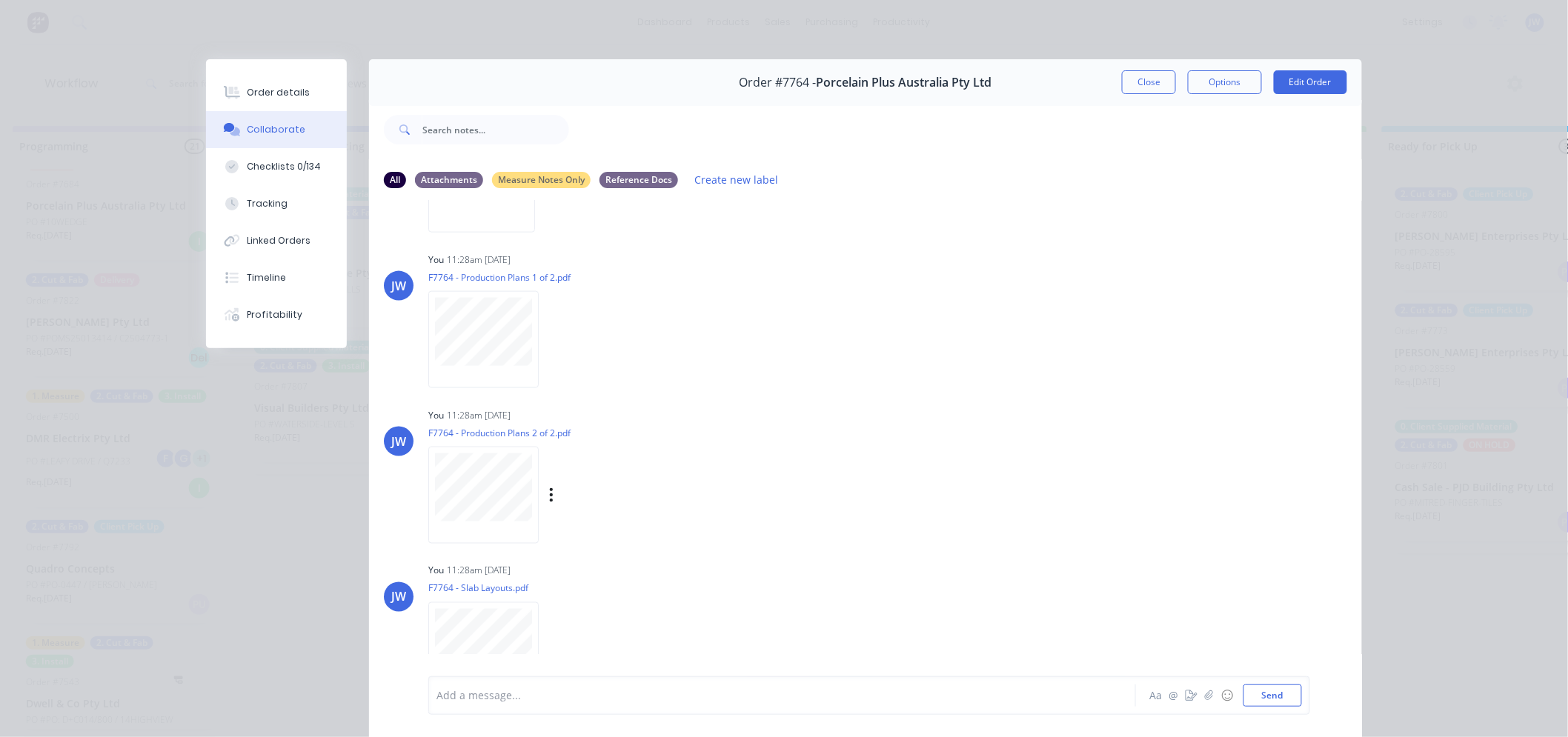
scroll to position [842, 0]
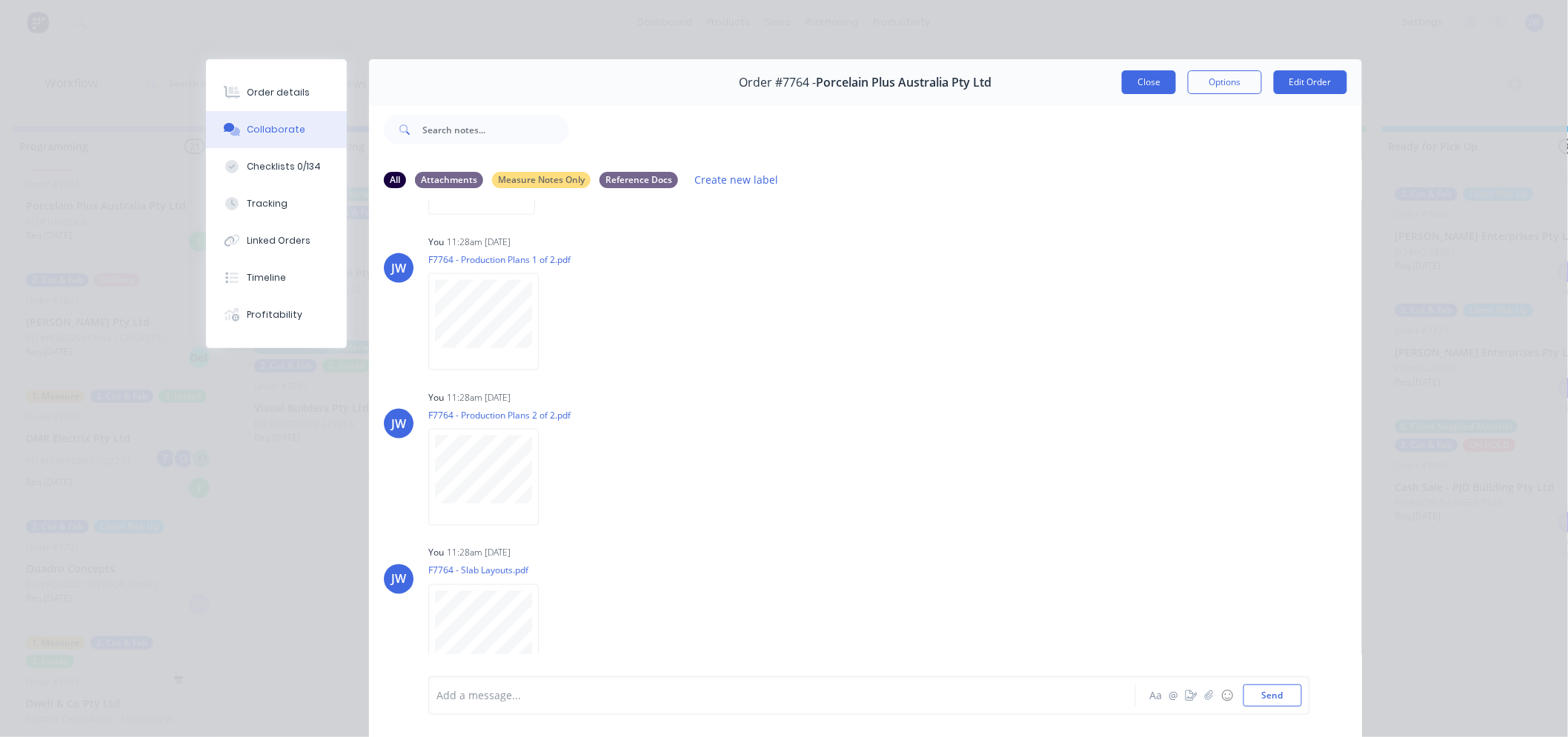
click at [1153, 71] on button "Close" at bounding box center [1149, 82] width 55 height 24
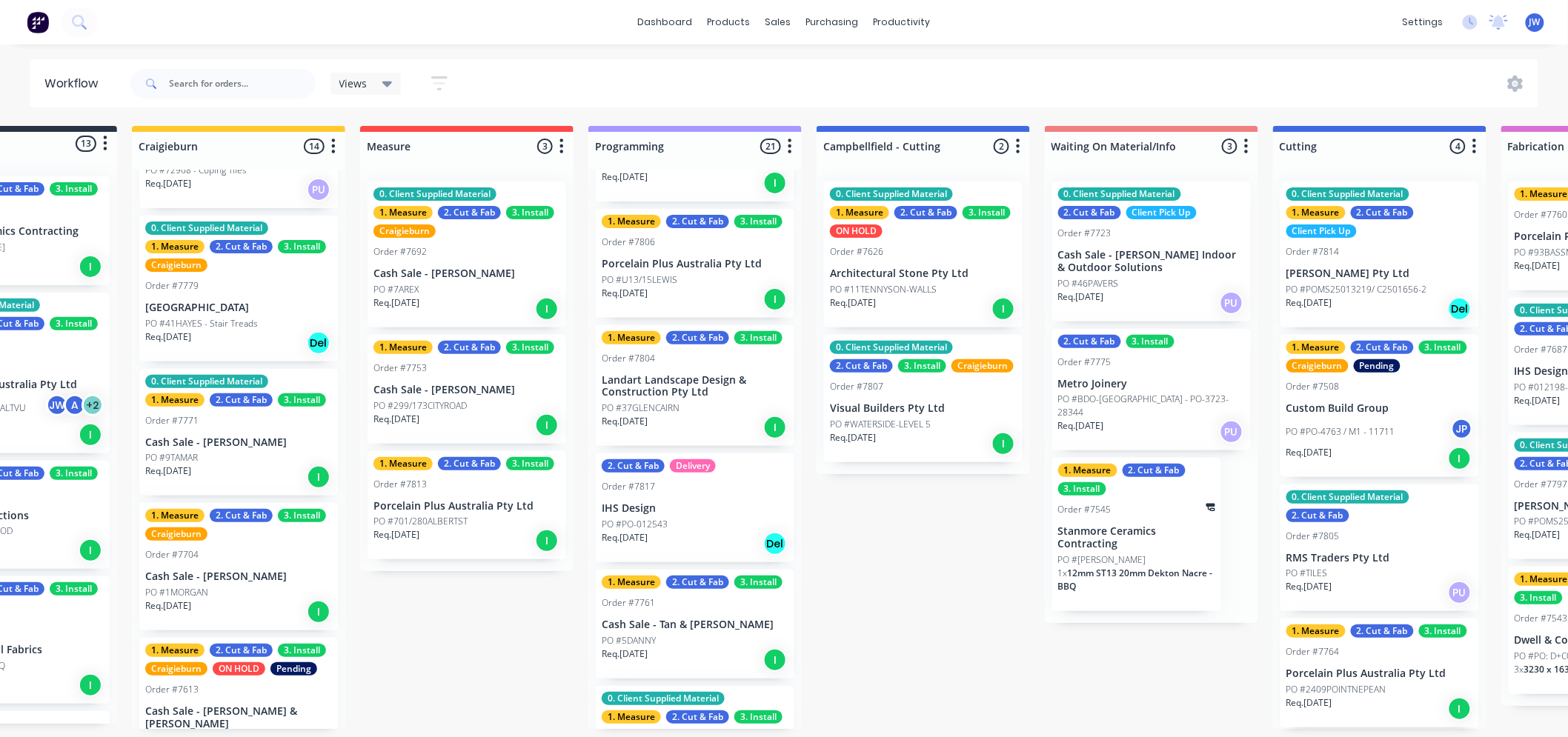
scroll to position [0, 0]
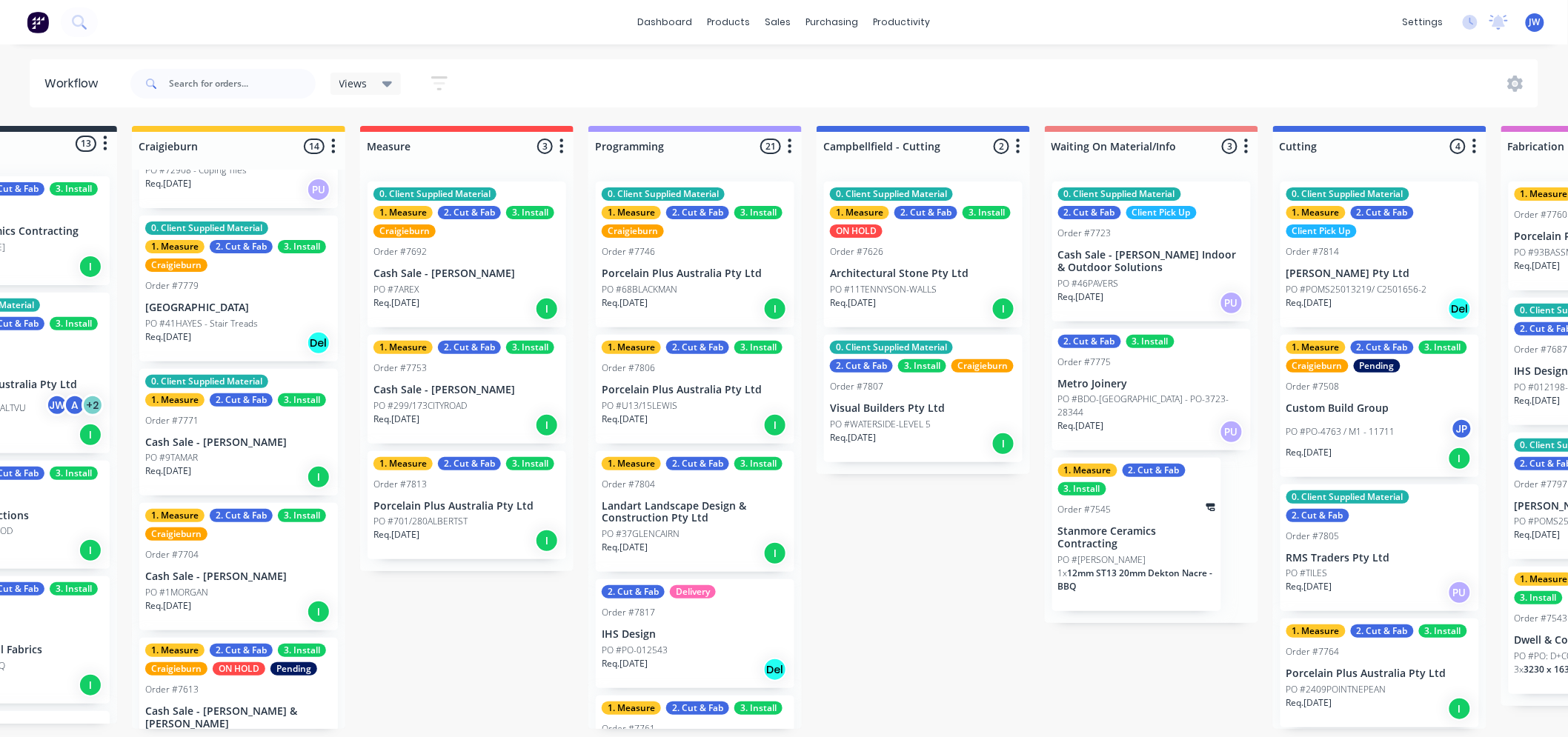
click at [954, 623] on div "Submitted 13 Status colour #273444 hex #273444 Save Cancel Summaries Total orde…" at bounding box center [1419, 428] width 3116 height 603
click at [916, 536] on div "Submitted 13 Status colour #273444 hex #273444 Save Cancel Summaries Total orde…" at bounding box center [1419, 428] width 3116 height 603
click at [945, 531] on div "Submitted 13 Status colour #273444 hex #273444 Save Cancel Summaries Total orde…" at bounding box center [1419, 428] width 3116 height 603
click at [878, 492] on div "Submitted 13 Status colour #273444 hex #273444 Save Cancel Summaries Total orde…" at bounding box center [1419, 428] width 3116 height 603
click at [1104, 634] on div "Submitted 13 Status colour #273444 hex #273444 Save Cancel Summaries Total orde…" at bounding box center [1419, 428] width 3116 height 603
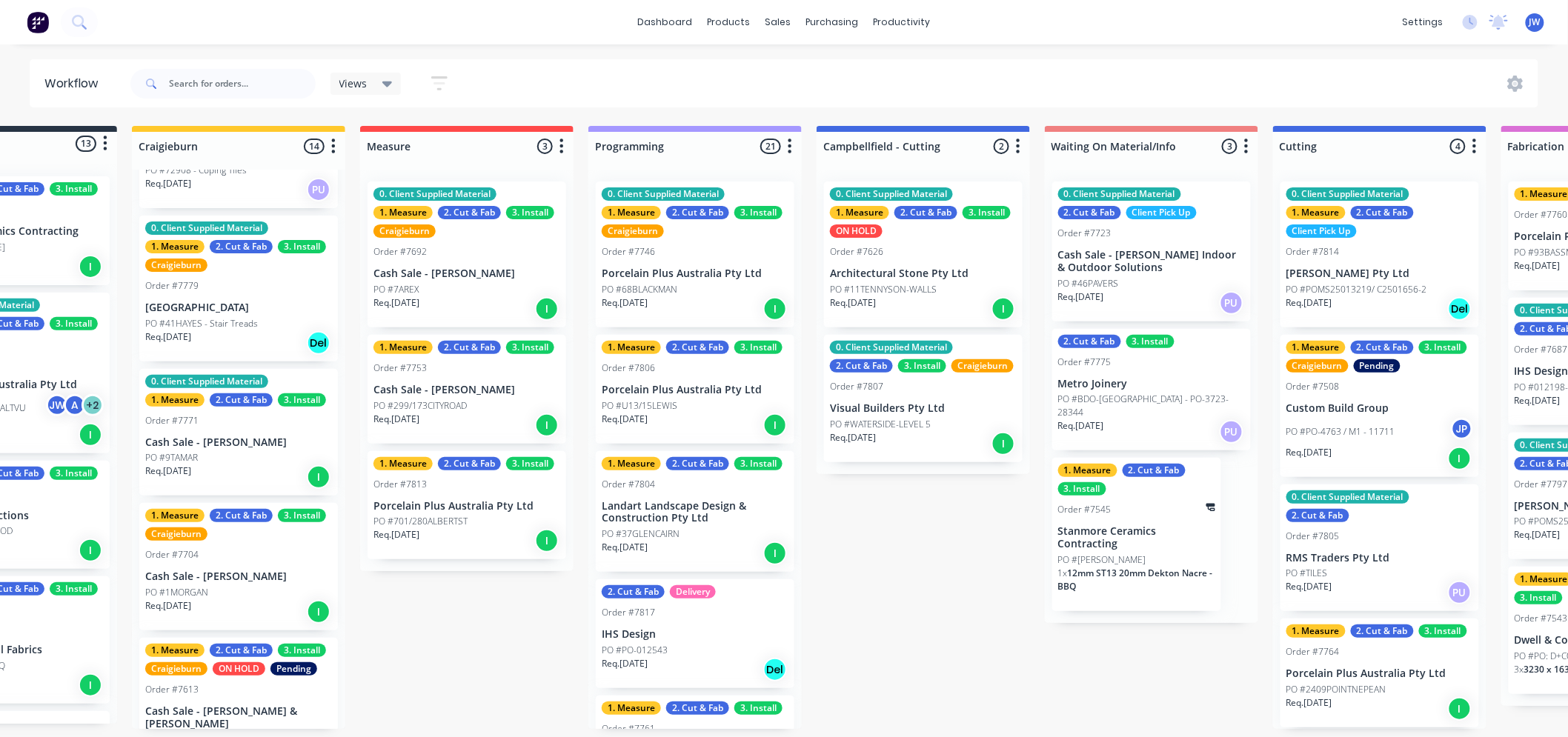
click at [944, 549] on div "Submitted 13 Status colour #273444 hex #273444 Save Cancel Summaries Total orde…" at bounding box center [1419, 428] width 3116 height 603
click at [499, 618] on div "Submitted 13 Status colour #273444 hex #273444 Save Cancel Summaries Total orde…" at bounding box center [1419, 428] width 3116 height 603
click at [958, 548] on div "Submitted 13 Status colour #273444 hex #273444 Save Cancel Summaries Total orde…" at bounding box center [1419, 428] width 3116 height 603
click at [1085, 664] on div "Submitted 13 Status colour #273444 hex #273444 Save Cancel Summaries Total orde…" at bounding box center [1419, 428] width 3116 height 603
click at [938, 679] on div "Submitted 13 Status colour #273444 hex #273444 Save Cancel Summaries Total orde…" at bounding box center [1419, 428] width 3116 height 603
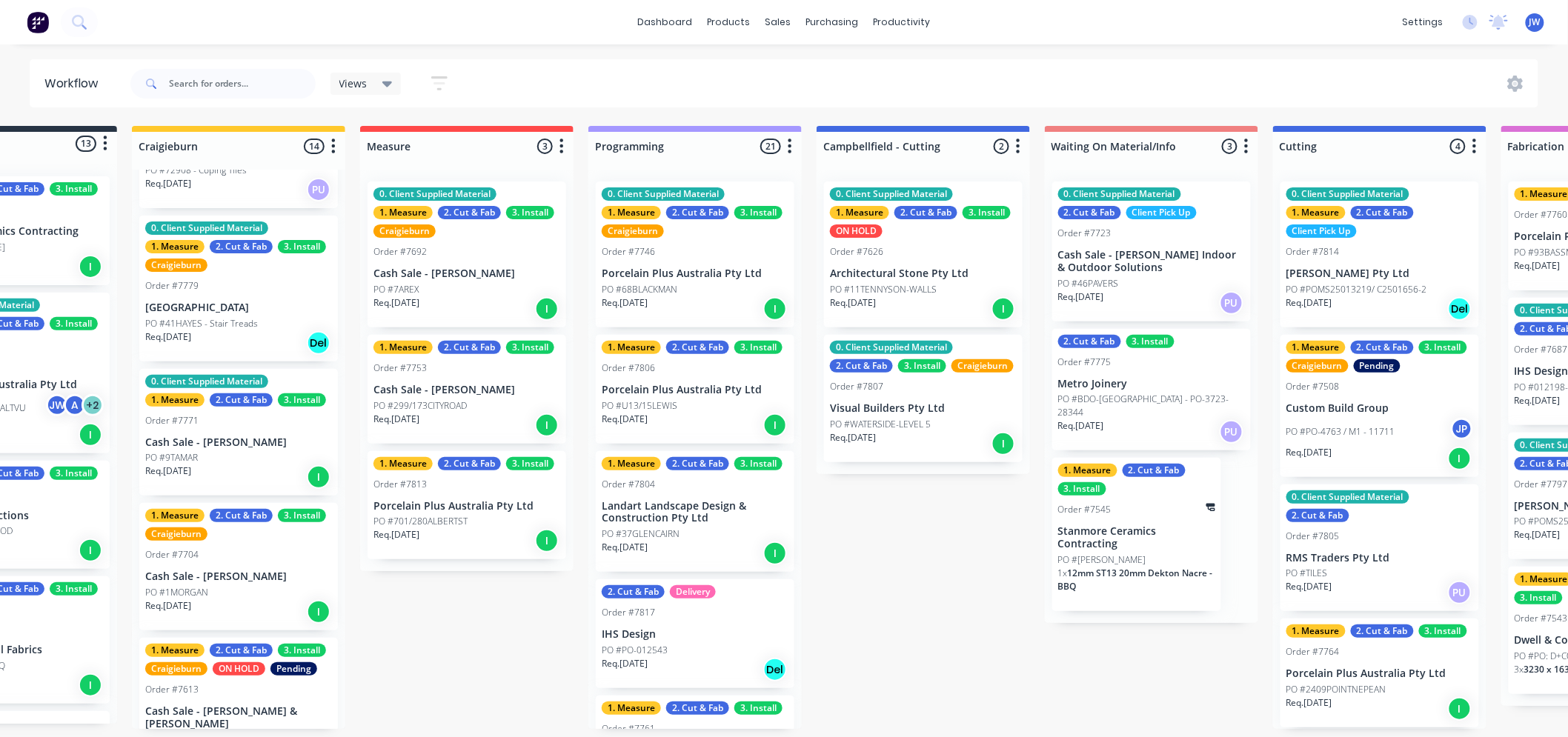
click at [903, 539] on div "Submitted 13 Status colour #273444 hex #273444 Save Cancel Summaries Total orde…" at bounding box center [1419, 428] width 3116 height 603
click at [1135, 687] on div "Submitted 13 Status colour #273444 hex #273444 Save Cancel Summaries Total orde…" at bounding box center [1419, 428] width 3116 height 603
click at [571, 626] on div "Submitted 13 Status colour #273444 hex #273444 Save Cancel Summaries Total orde…" at bounding box center [1419, 428] width 3116 height 603
click at [1128, 667] on div "Submitted 13 Status colour #273444 hex #273444 Save Cancel Summaries Total orde…" at bounding box center [1419, 428] width 3116 height 603
click at [1124, 648] on div "Submitted 13 Status colour #273444 hex #273444 Save Cancel Summaries Total orde…" at bounding box center [1419, 428] width 3116 height 603
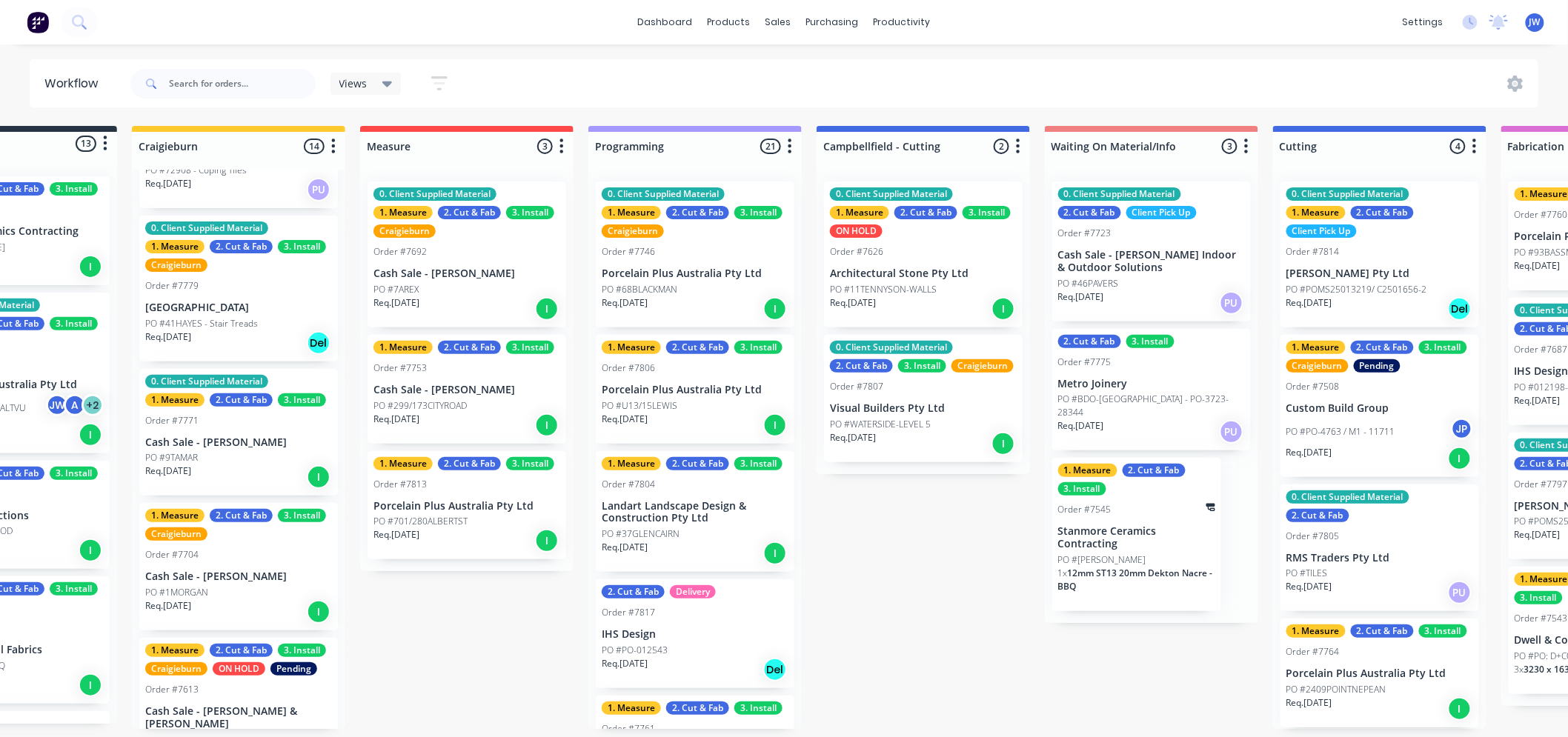
click at [1009, 661] on div "Submitted 13 Status colour #273444 hex #273444 Save Cancel Summaries Total orde…" at bounding box center [1419, 428] width 3116 height 603
click at [987, 580] on div "Submitted 13 Status colour #273444 hex #273444 Save Cancel Summaries Total orde…" at bounding box center [1419, 428] width 3116 height 603
click at [1104, 656] on div "Submitted 13 Status colour #273444 hex #273444 Save Cancel Summaries Total orde…" at bounding box center [1419, 428] width 3116 height 603
click at [928, 670] on div "Submitted 13 Status colour #273444 hex #273444 Save Cancel Summaries Total orde…" at bounding box center [1419, 428] width 3116 height 603
click at [934, 575] on div "Submitted 13 Status colour #273444 hex #273444 Save Cancel Summaries Total orde…" at bounding box center [1419, 428] width 3116 height 603
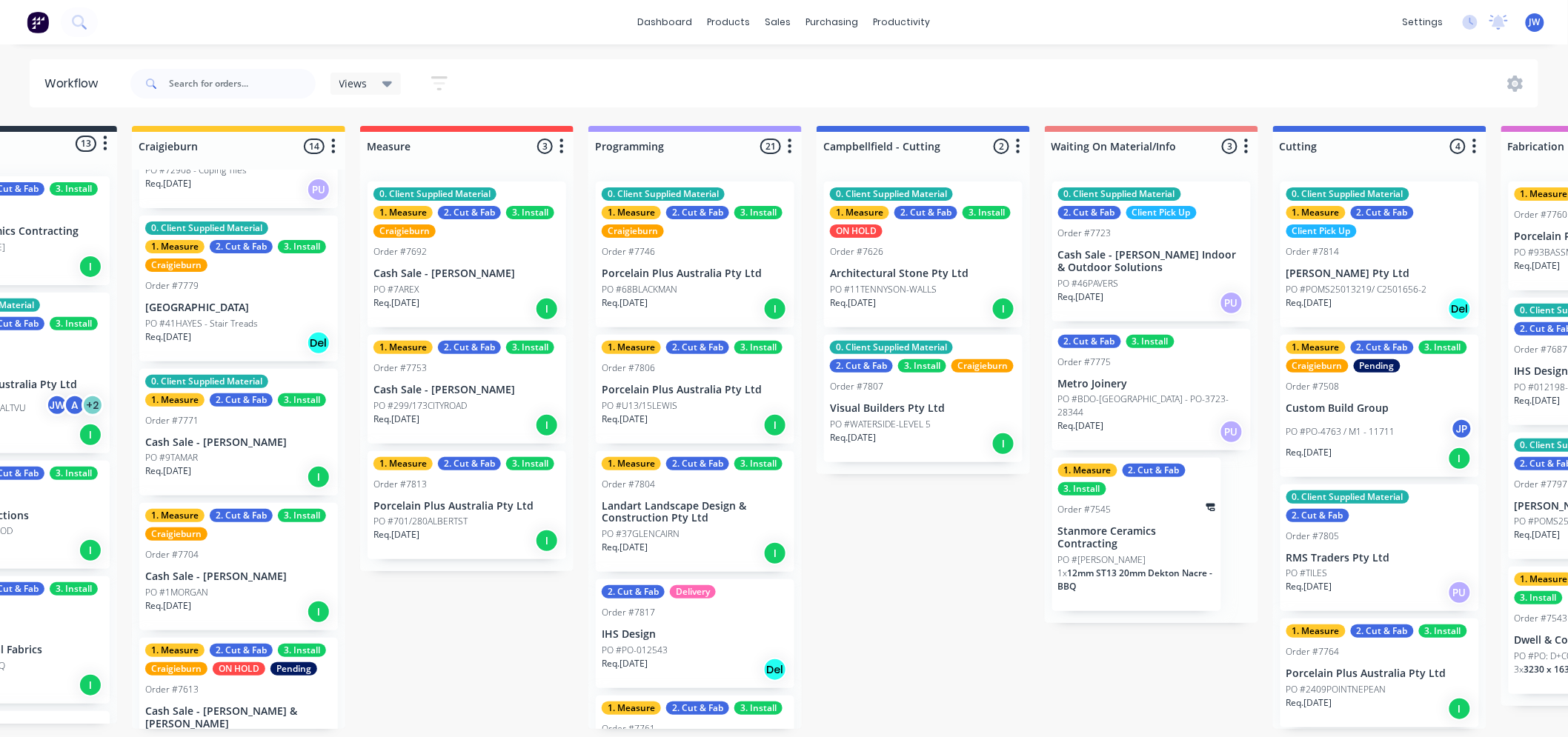
click at [1135, 662] on div "Submitted 13 Status colour #273444 hex #273444 Save Cancel Summaries Total orde…" at bounding box center [1419, 428] width 3116 height 603
click at [1104, 649] on div "Submitted 13 Status colour #273444 hex #273444 Save Cancel Summaries Total orde…" at bounding box center [1419, 428] width 3116 height 603
click at [964, 632] on div "Submitted 13 Status colour #273444 hex #273444 Save Cancel Summaries Total orde…" at bounding box center [1419, 428] width 3116 height 603
click at [1102, 679] on div "Submitted 13 Status colour #273444 hex #273444 Save Cancel Summaries Total orde…" at bounding box center [1419, 428] width 3116 height 603
